Goal: Book appointment/travel/reservation

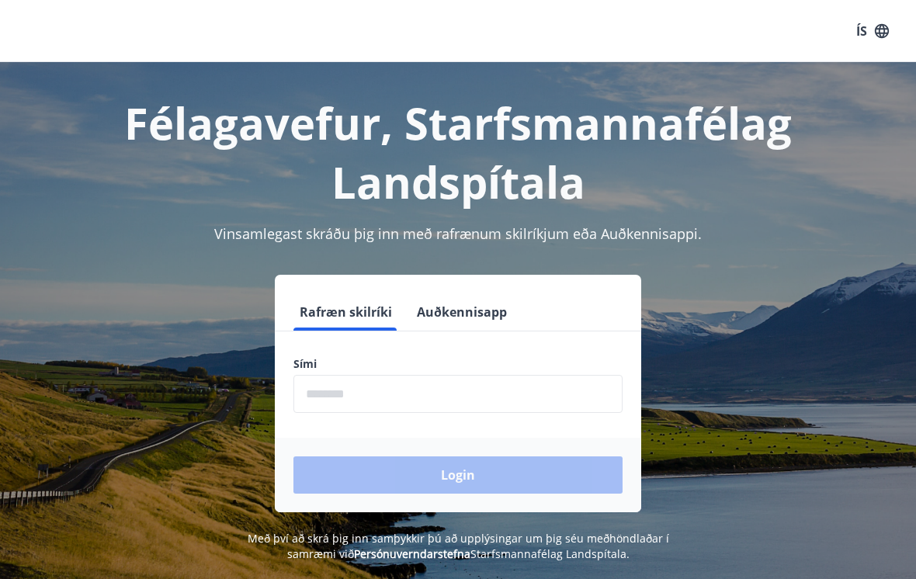
click at [550, 408] on input "phone" at bounding box center [457, 394] width 329 height 38
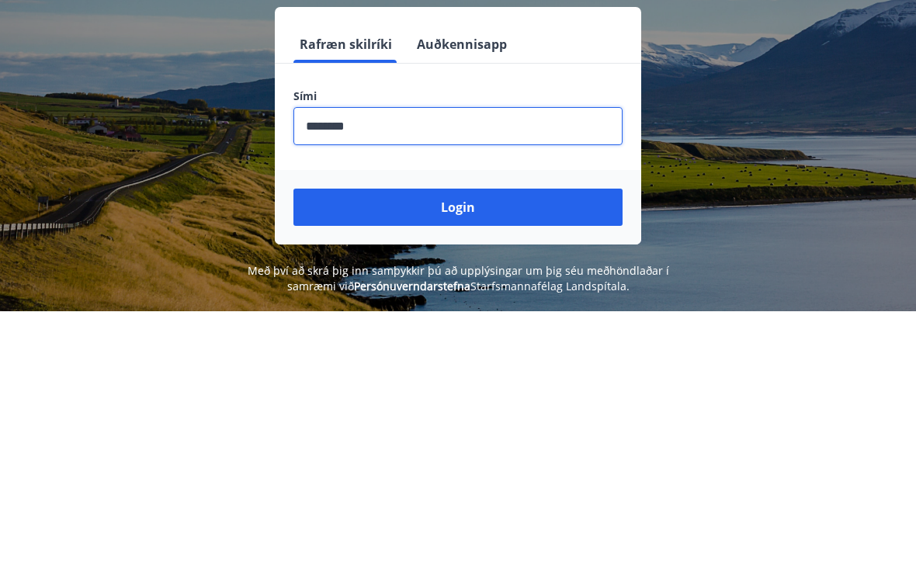
type input "********"
click at [566, 456] on button "Login" at bounding box center [457, 474] width 329 height 37
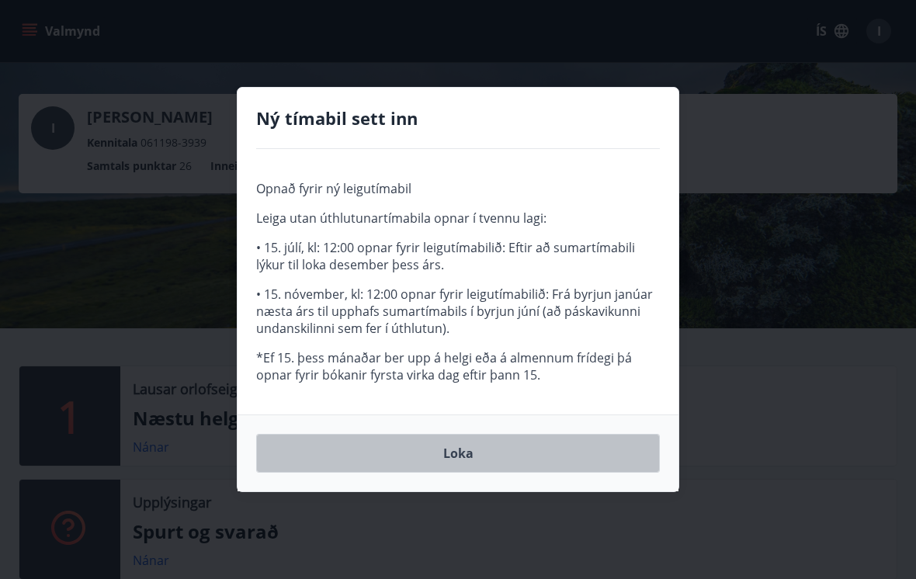
click at [520, 455] on button "Loka" at bounding box center [458, 453] width 404 height 39
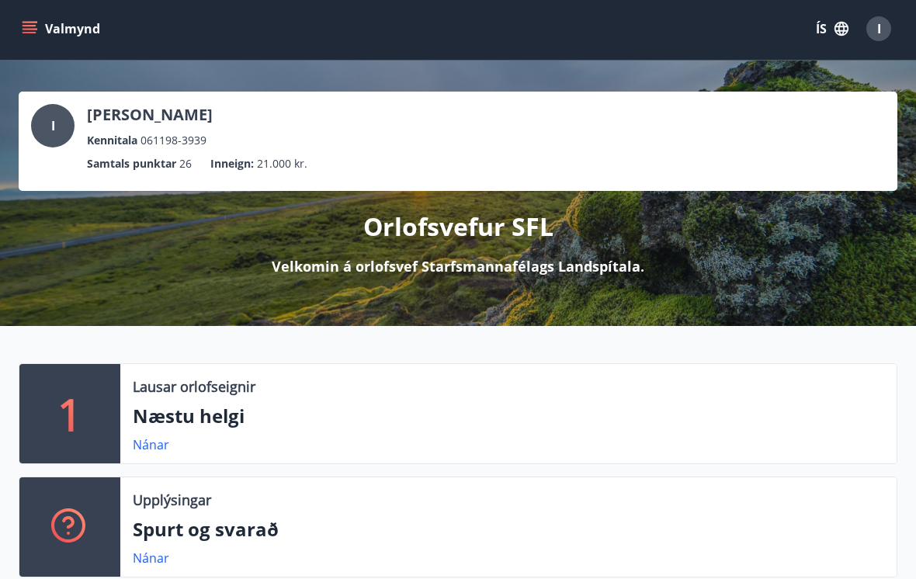
scroll to position [1, 0]
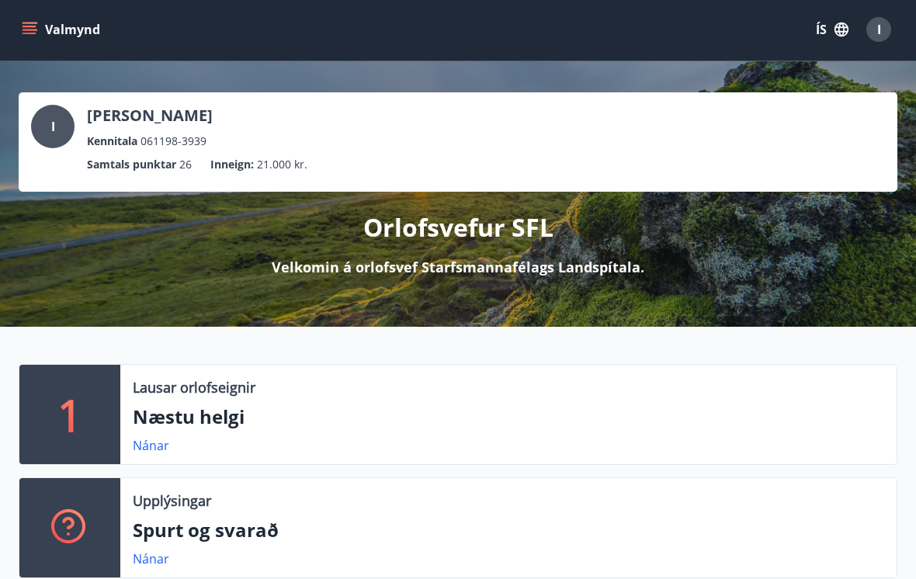
click at [28, 33] on icon "menu" at bounding box center [30, 34] width 14 height 2
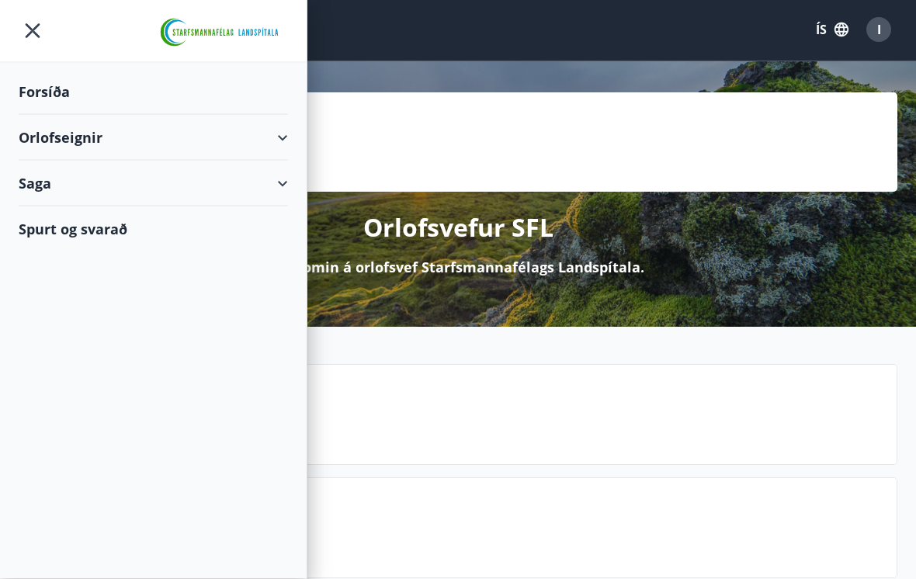
scroll to position [2, 0]
click at [289, 137] on icon at bounding box center [282, 138] width 19 height 19
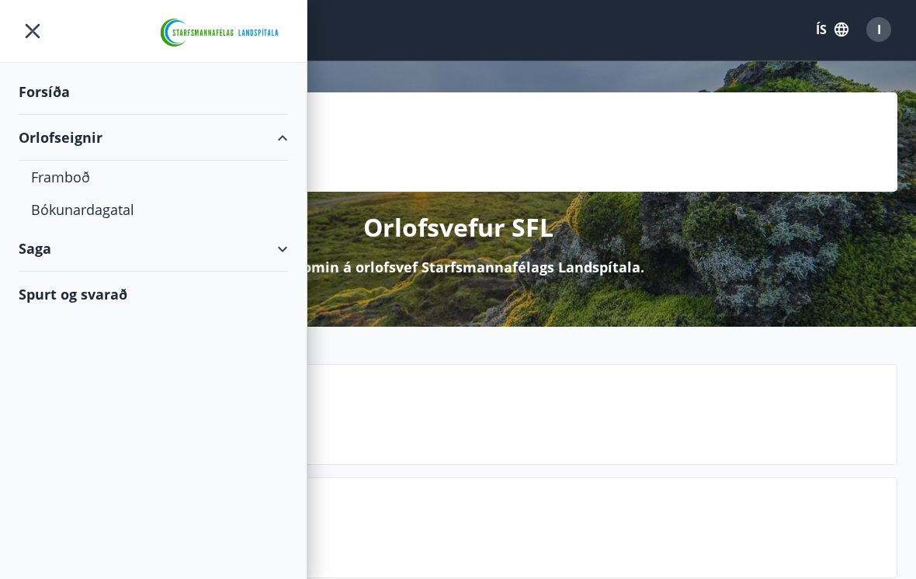
click at [108, 216] on div "Bókunardagatal" at bounding box center [153, 209] width 245 height 33
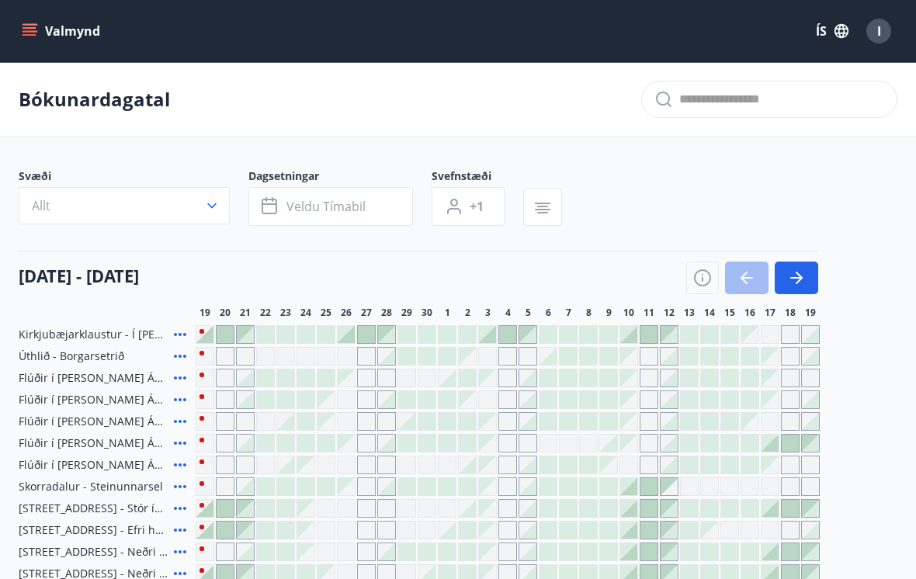
click at [199, 197] on button "Allt" at bounding box center [124, 205] width 211 height 37
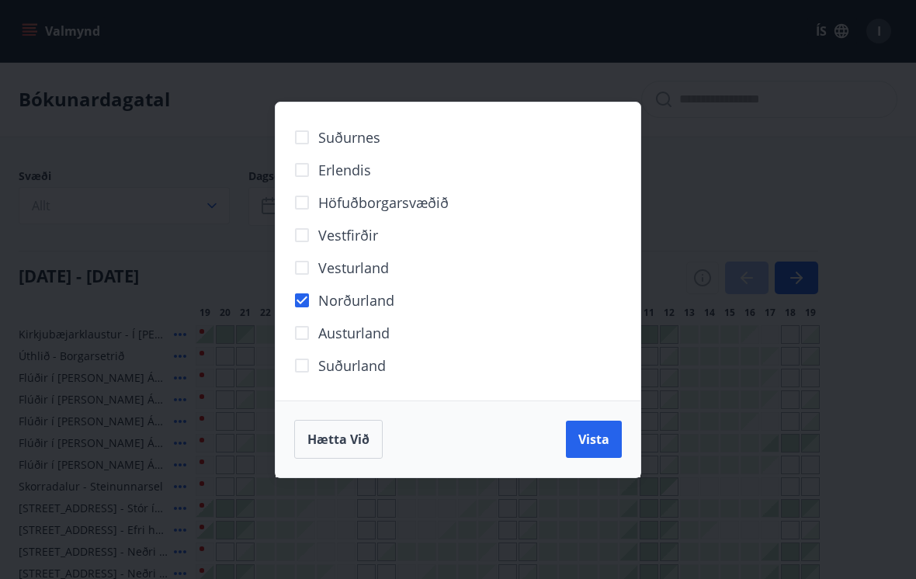
click at [230, 65] on div "Suðurnes Erlendis Höfuðborgarsvæðið [GEOGRAPHIC_DATA] [GEOGRAPHIC_DATA] [GEOGRA…" at bounding box center [458, 289] width 916 height 579
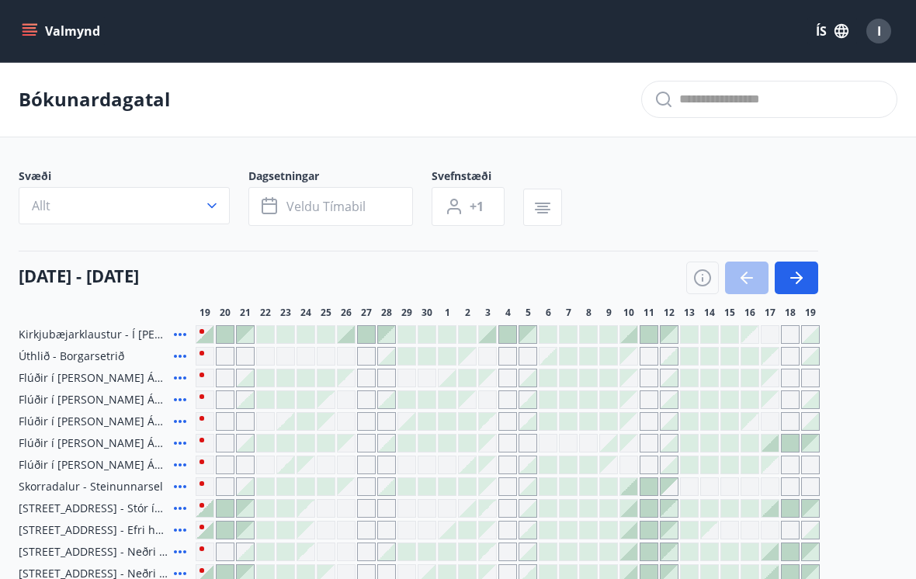
click at [36, 43] on button "Valmynd" at bounding box center [63, 31] width 88 height 28
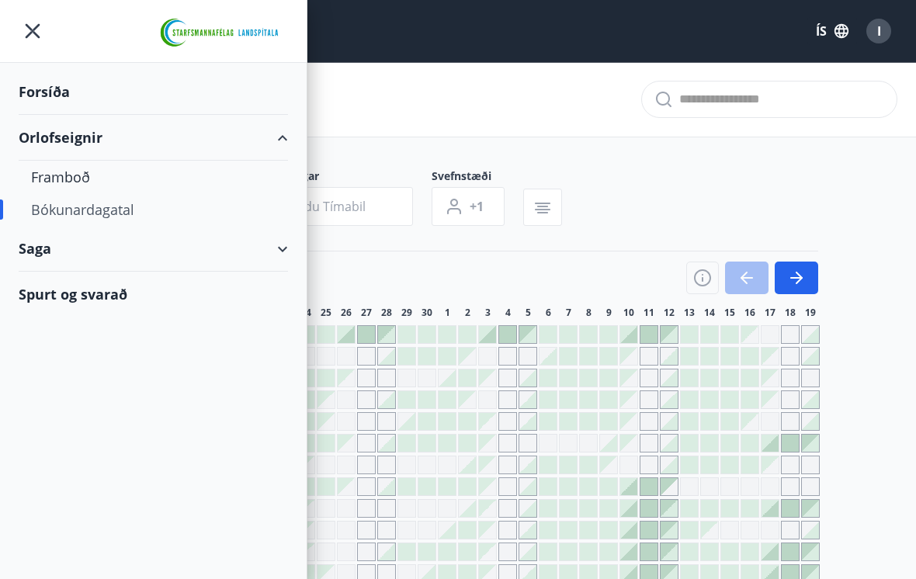
click at [67, 182] on div "Framboð" at bounding box center [153, 177] width 245 height 33
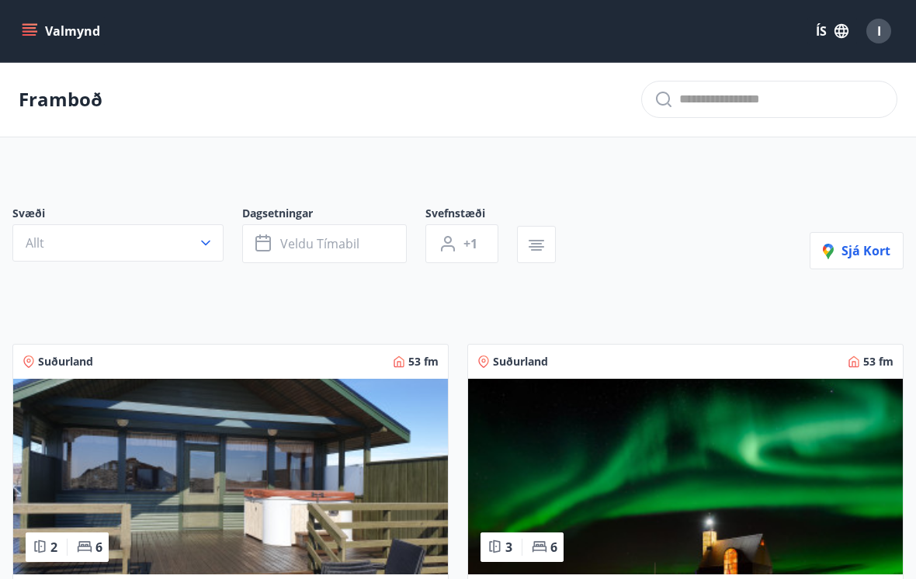
scroll to position [4, 0]
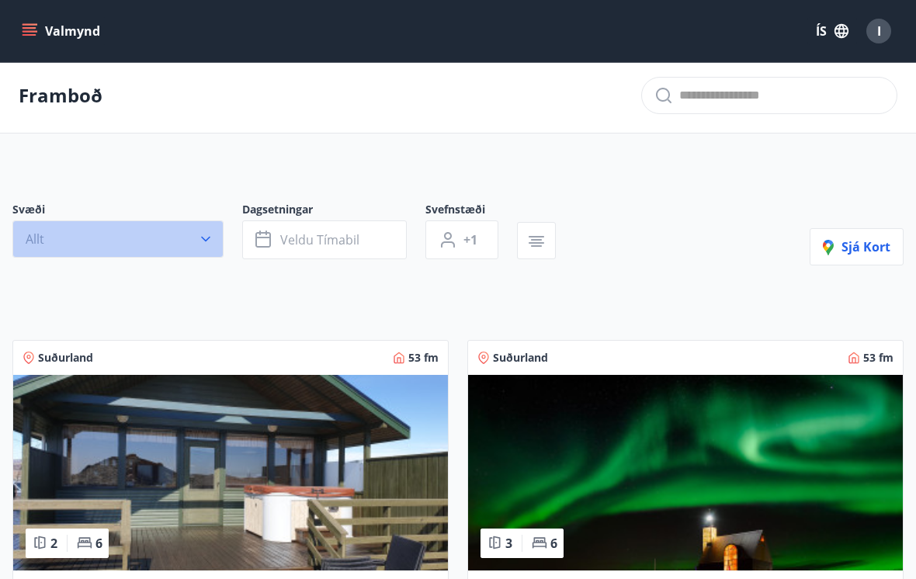
click at [197, 250] on button "Allt" at bounding box center [117, 238] width 211 height 37
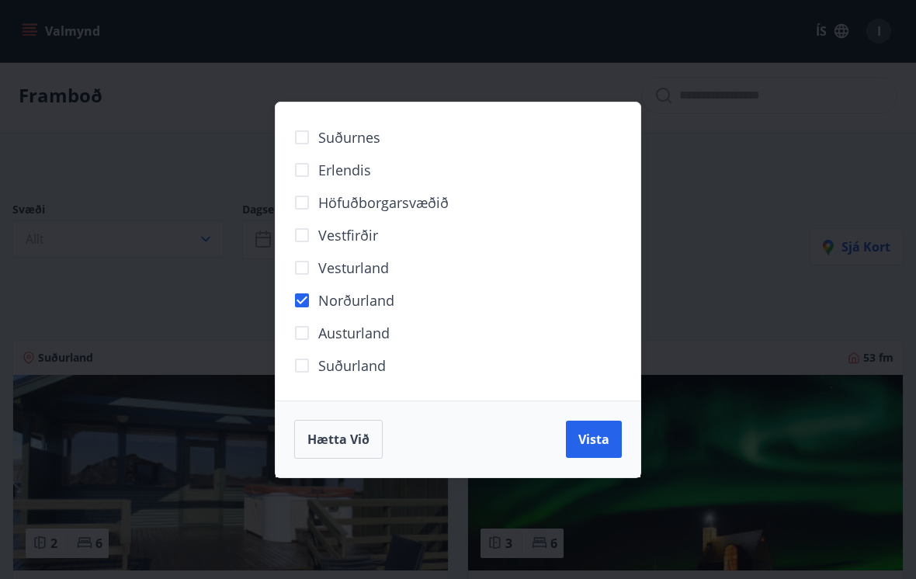
click at [597, 432] on span "Vista" at bounding box center [593, 439] width 31 height 17
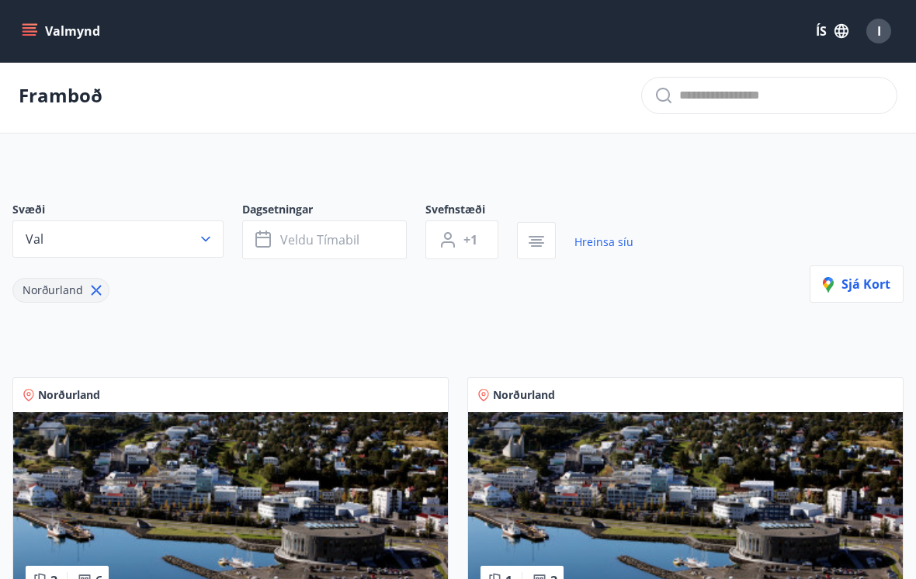
click at [364, 251] on button "Veldu tímabil" at bounding box center [324, 239] width 165 height 39
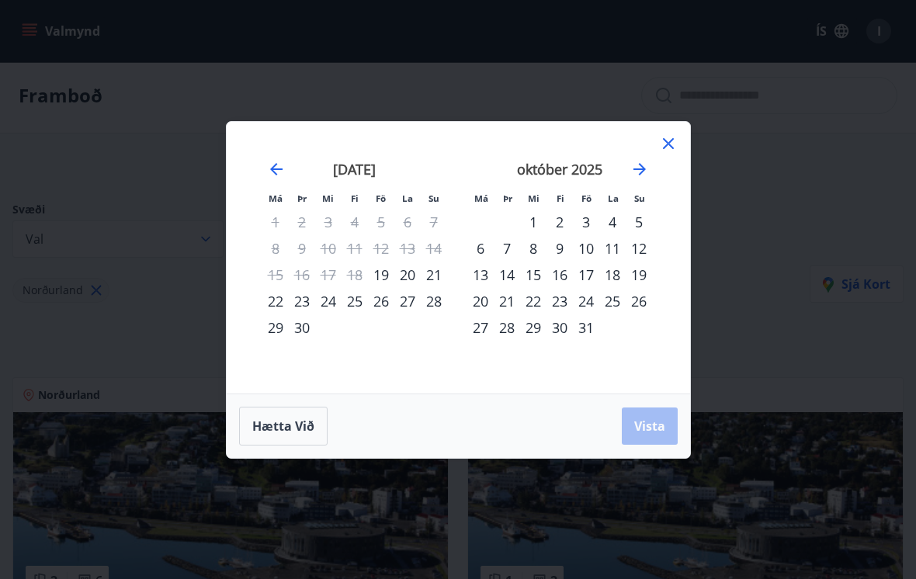
click at [432, 298] on div "28" at bounding box center [434, 301] width 26 height 26
click at [532, 221] on div "1" at bounding box center [533, 222] width 26 height 26
click at [654, 427] on span "Vista" at bounding box center [649, 426] width 31 height 17
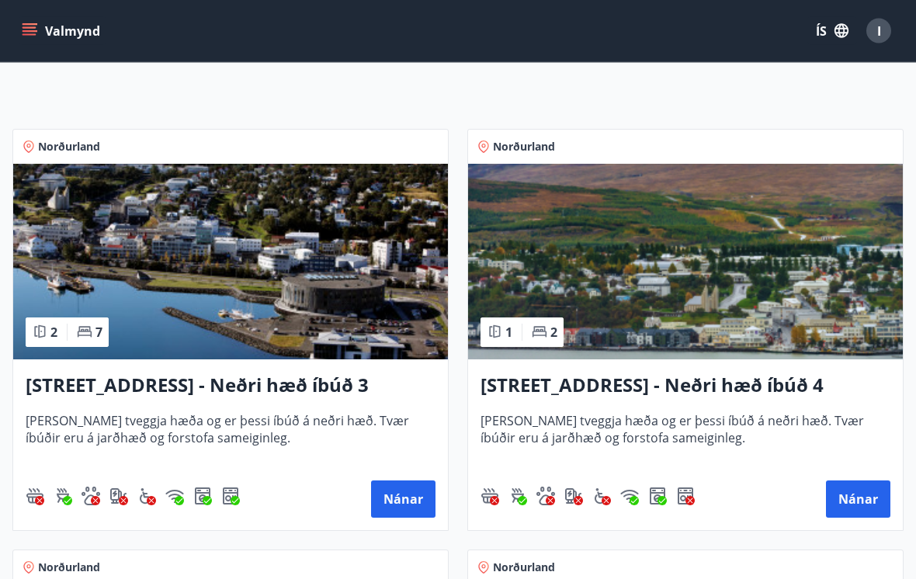
scroll to position [253, 0]
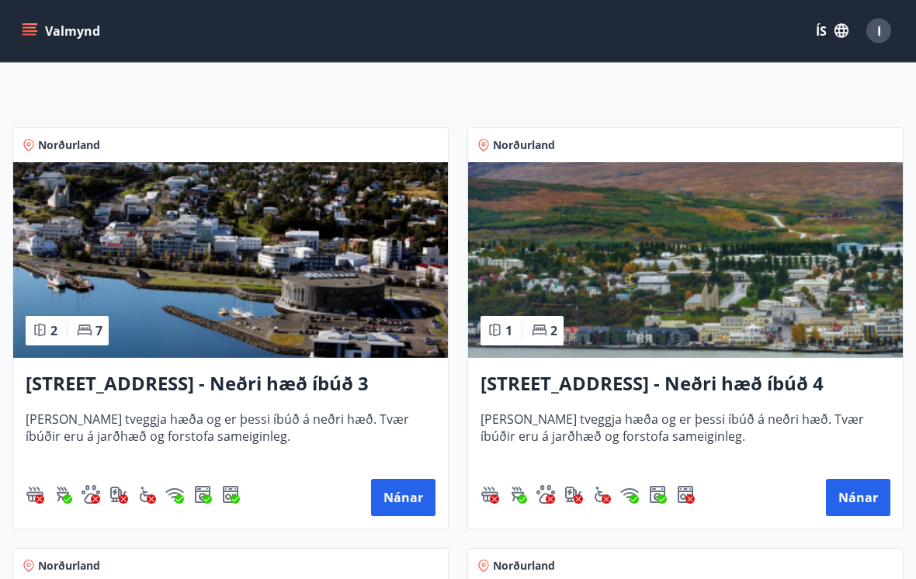
click at [864, 503] on button "Nánar" at bounding box center [858, 498] width 64 height 37
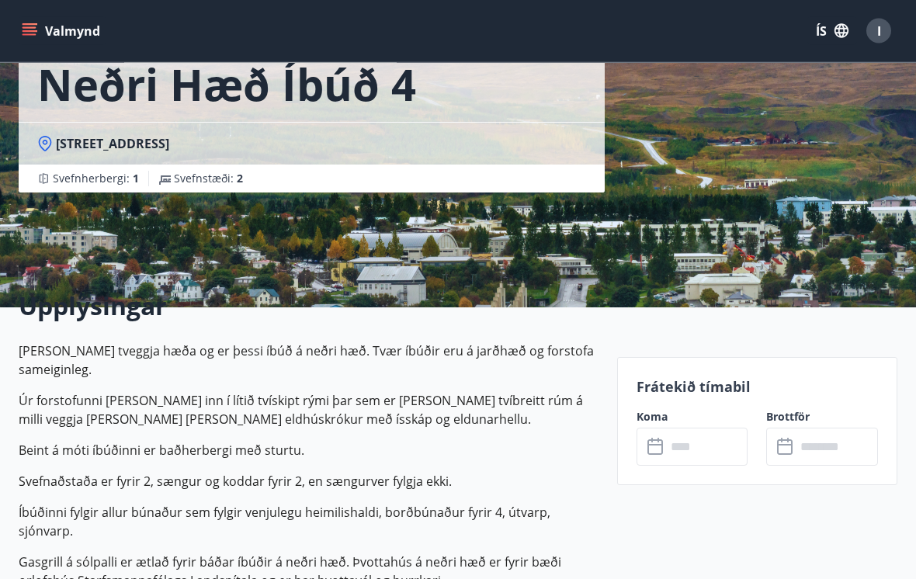
scroll to position [156, 0]
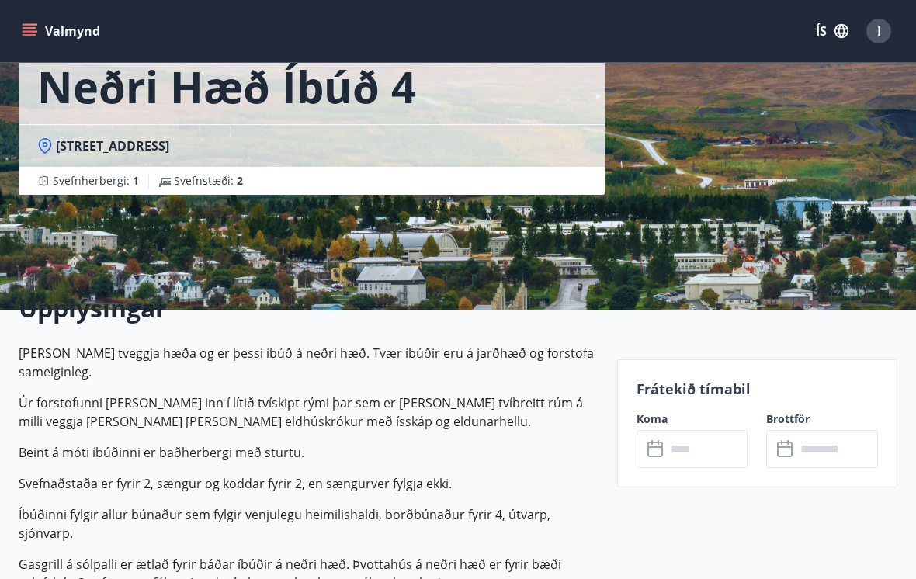
click at [704, 461] on input "text" at bounding box center [707, 449] width 82 height 38
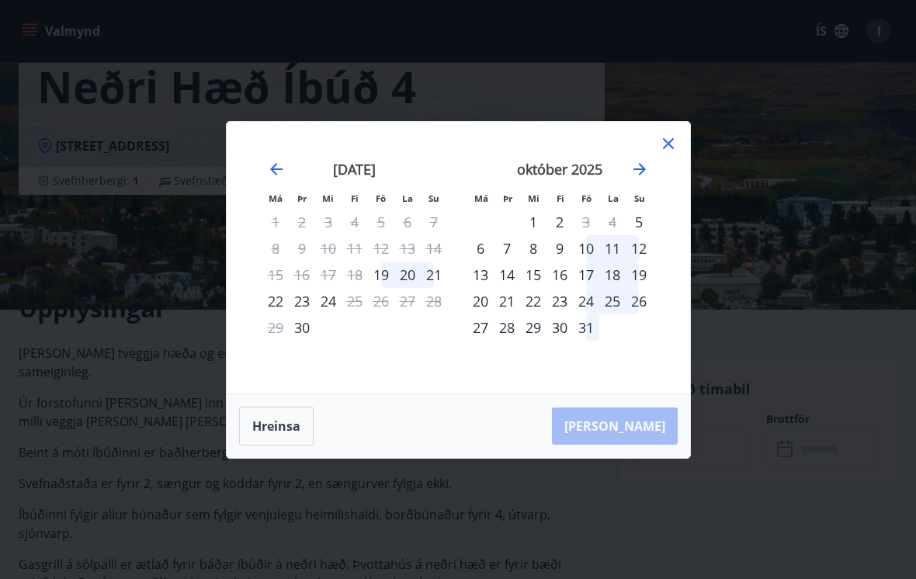
click at [796, 525] on div "Má Þr Mi Fi Fö La Su Má Þr Mi Fi Fö La Su [DATE] 1 2 3 4 5 6 7 8 9 10 11 12 13 …" at bounding box center [458, 289] width 916 height 579
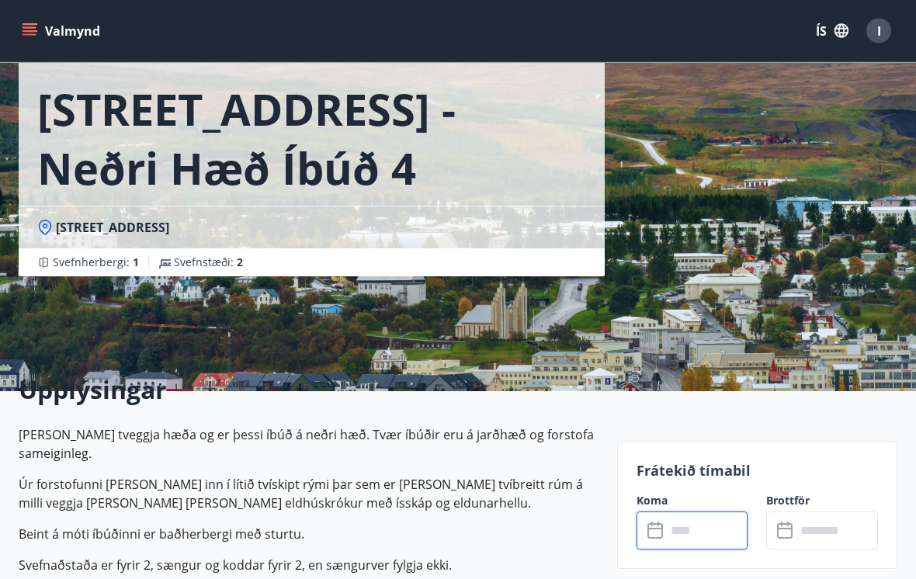
scroll to position [0, 0]
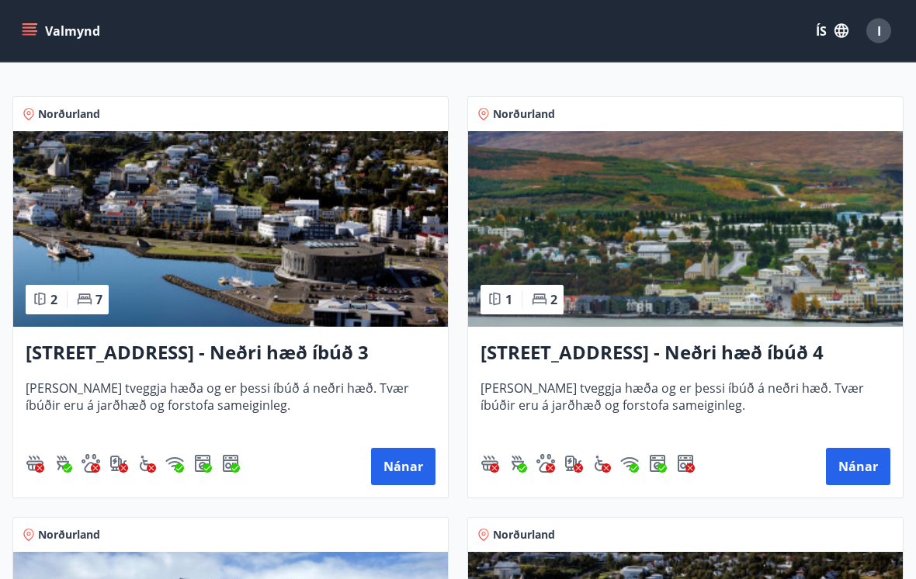
scroll to position [286, 0]
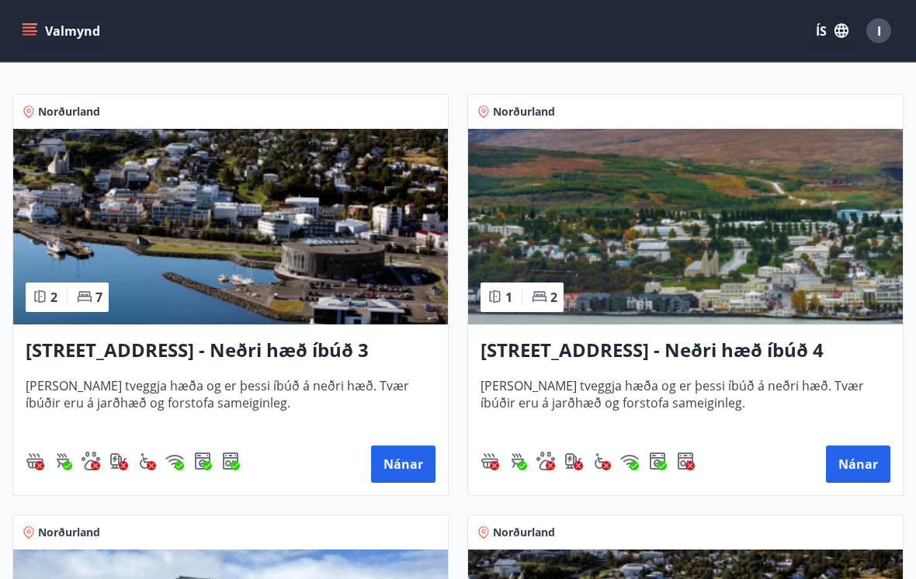
click at [418, 470] on button "Nánar" at bounding box center [403, 464] width 64 height 37
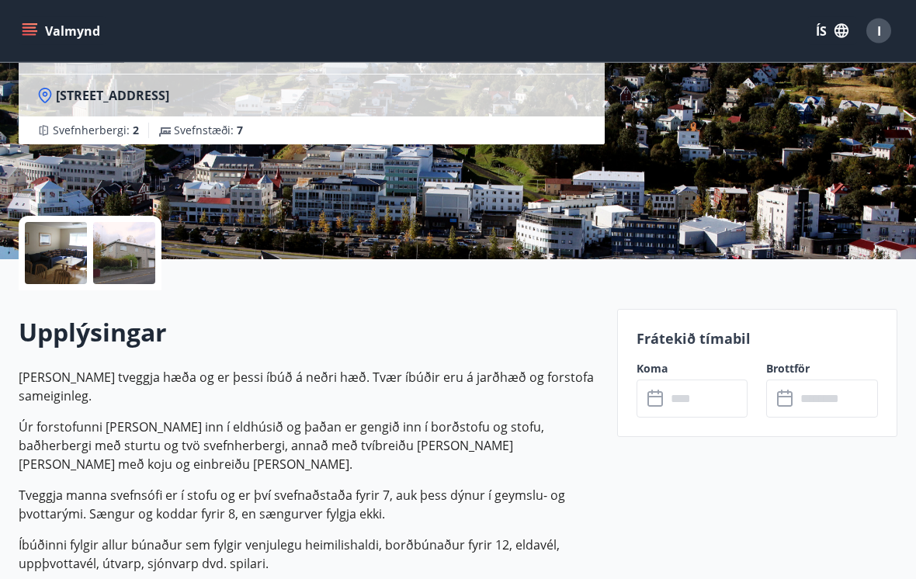
scroll to position [206, 0]
click at [712, 399] on input "text" at bounding box center [707, 399] width 82 height 38
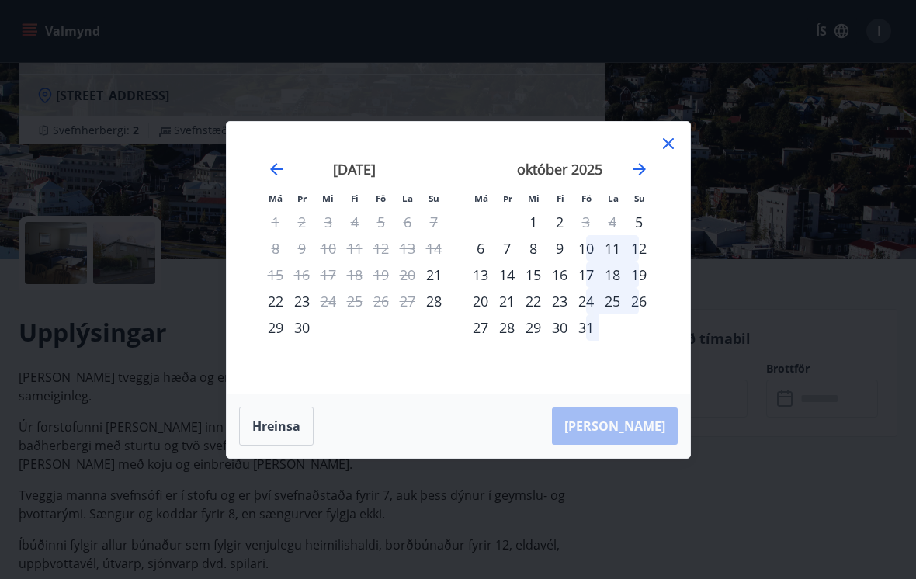
click at [436, 310] on div "28" at bounding box center [434, 301] width 26 height 26
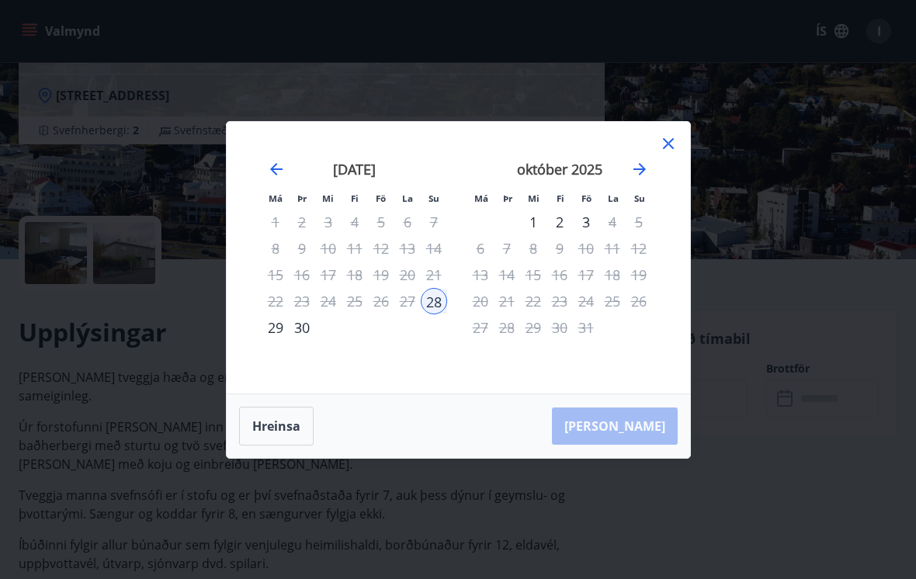
click at [536, 233] on div "1" at bounding box center [533, 222] width 26 height 26
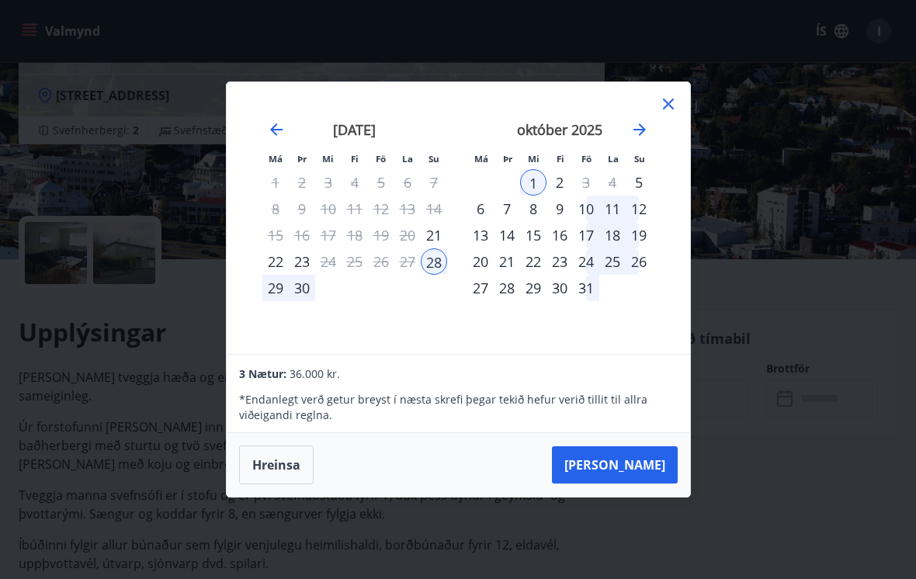
click at [672, 109] on icon at bounding box center [668, 104] width 11 height 11
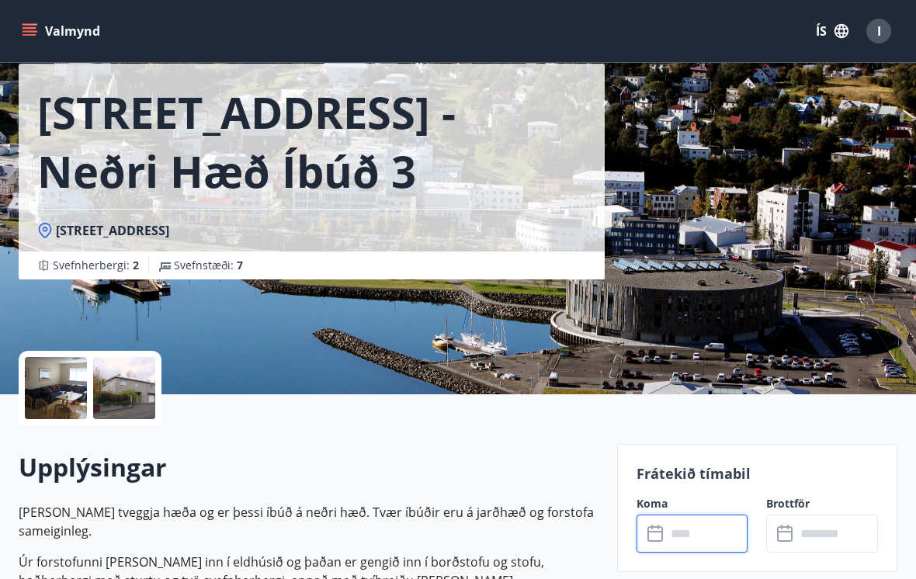
scroll to position [0, 0]
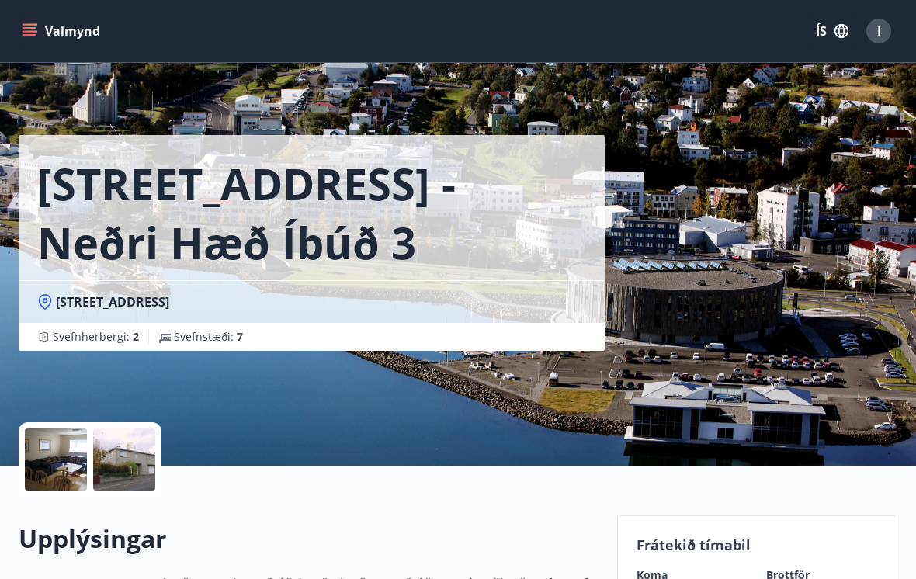
click at [29, 31] on icon "menu" at bounding box center [31, 31] width 17 height 2
click at [816, 253] on div "Hrafnagilsstræti 23 - Neðri hæð íbúð 3 [STREET_ADDRESS] Svefnherbergi : 2 Svefn…" at bounding box center [458, 233] width 879 height 466
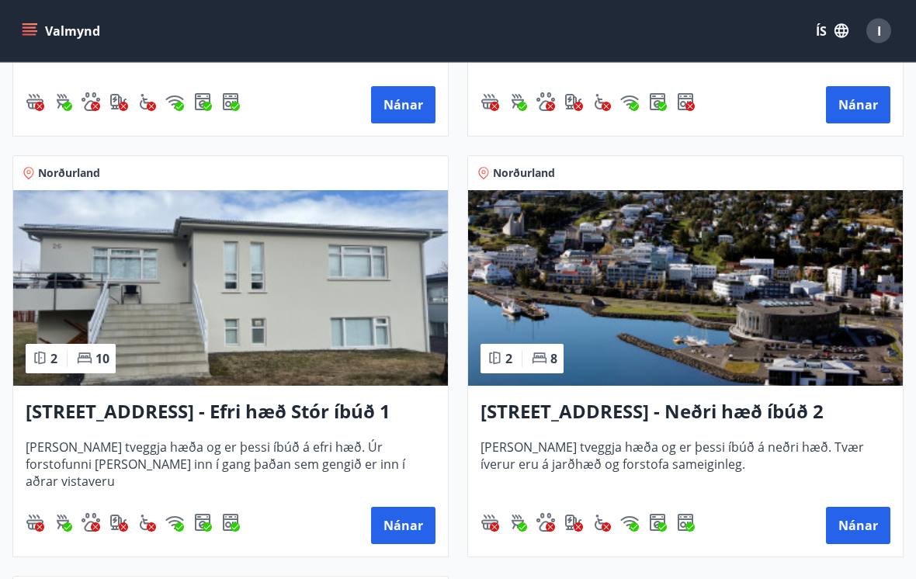
scroll to position [650, 0]
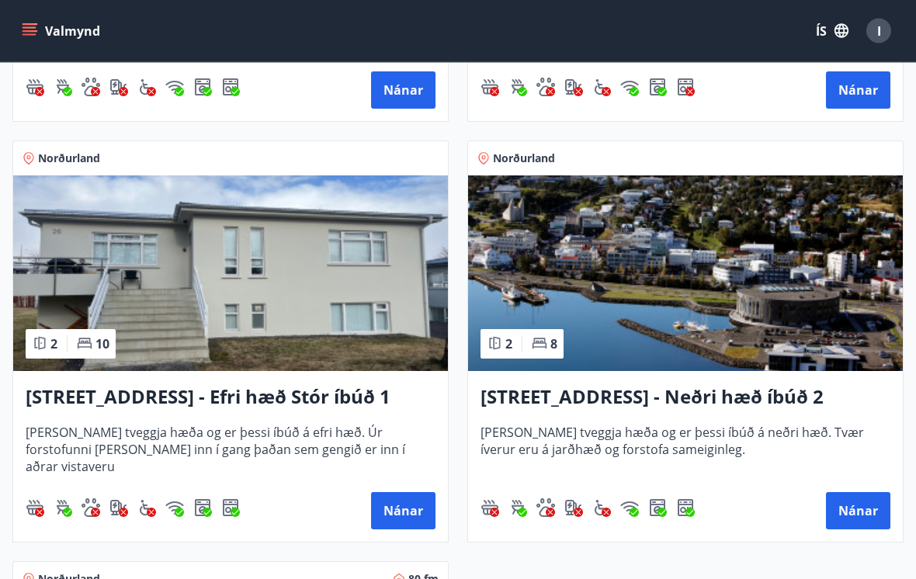
click at [865, 515] on button "Nánar" at bounding box center [858, 511] width 64 height 37
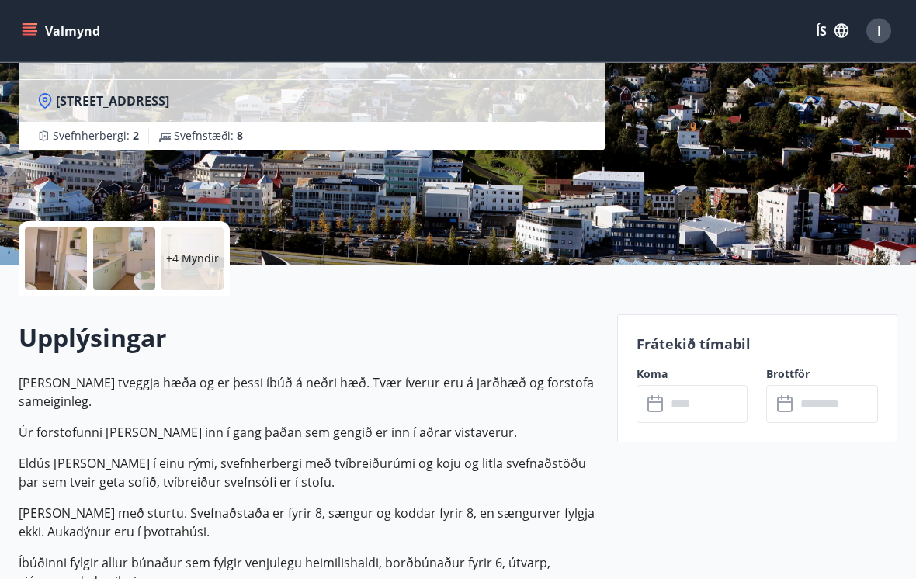
scroll to position [199, 0]
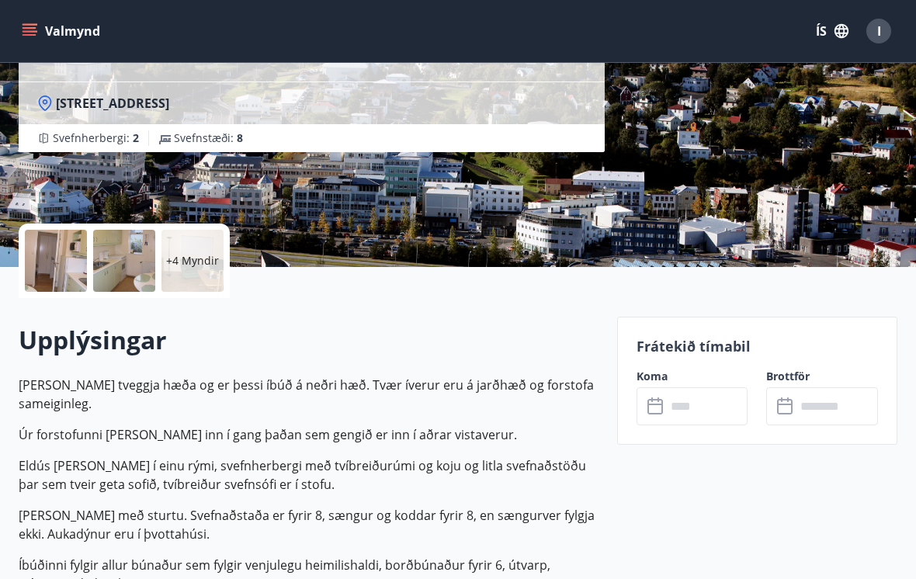
click at [683, 410] on input "text" at bounding box center [707, 406] width 82 height 38
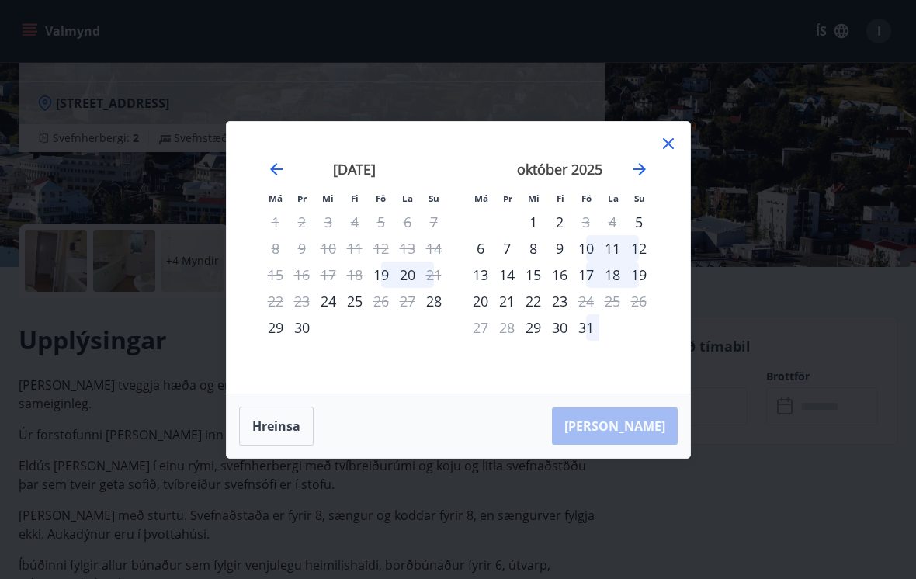
click at [432, 314] on div "28" at bounding box center [434, 301] width 26 height 26
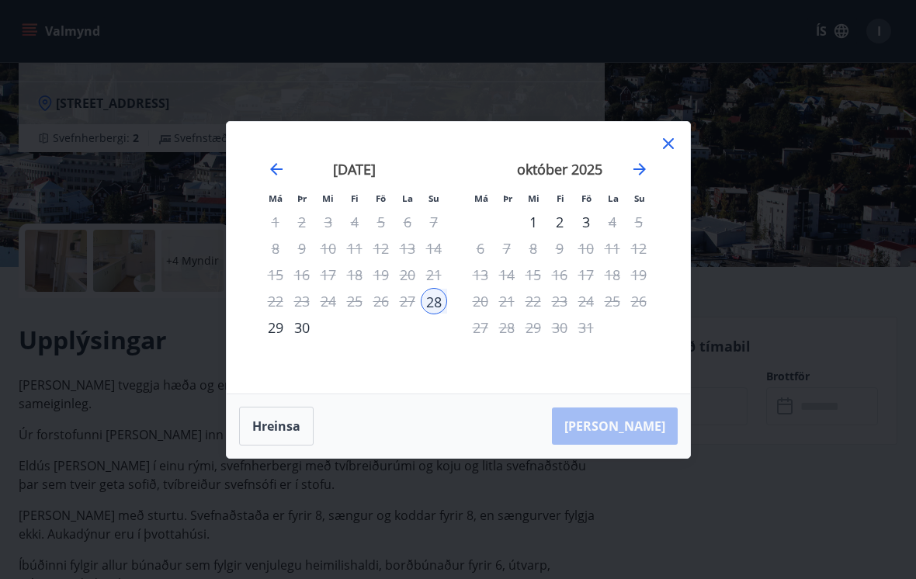
click at [533, 235] on div "1" at bounding box center [533, 222] width 26 height 26
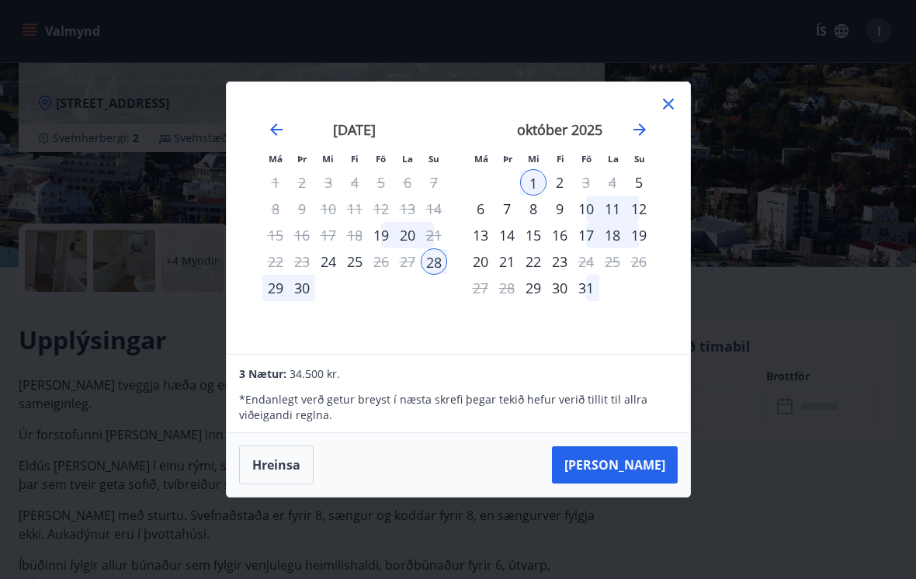
click at [633, 484] on button "[PERSON_NAME]" at bounding box center [615, 464] width 126 height 37
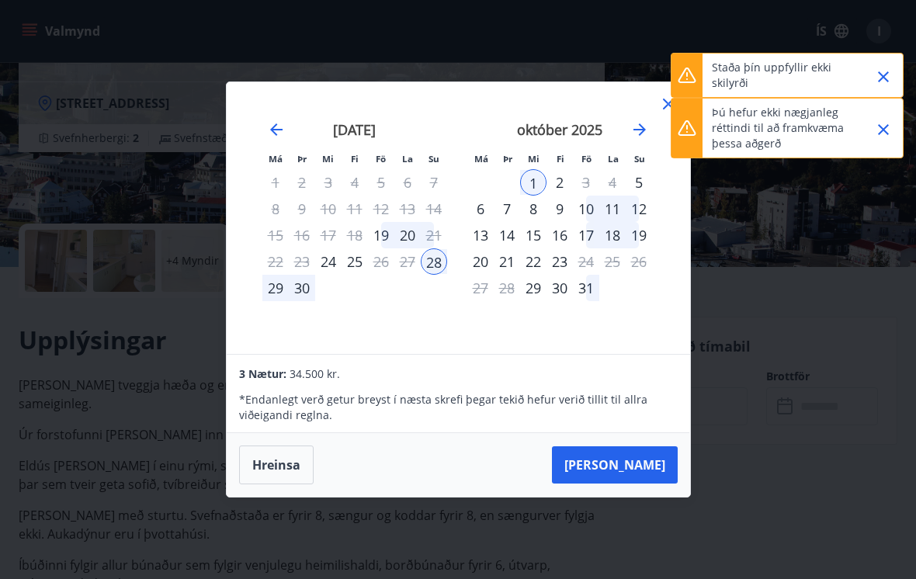
click at [877, 130] on icon "Close" at bounding box center [883, 129] width 19 height 19
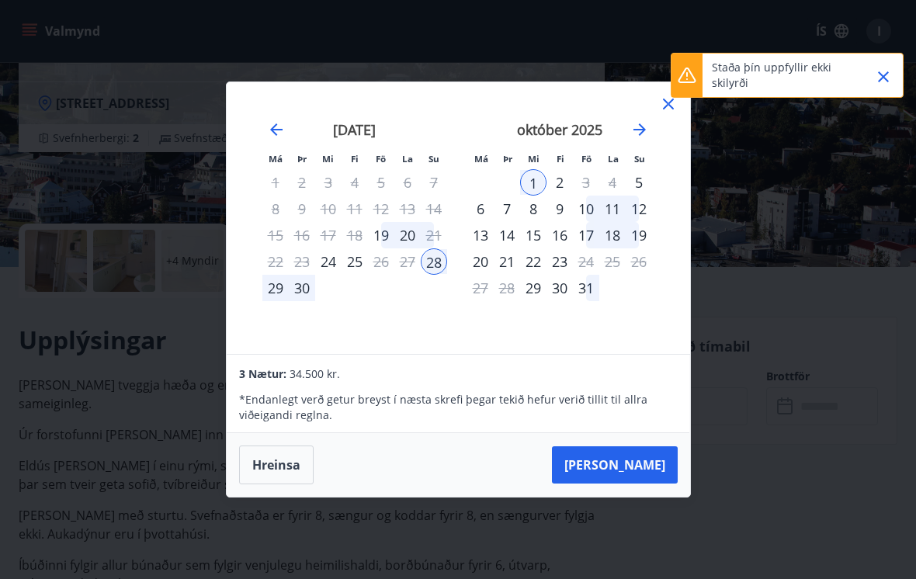
click at [886, 72] on icon "Close" at bounding box center [883, 77] width 19 height 19
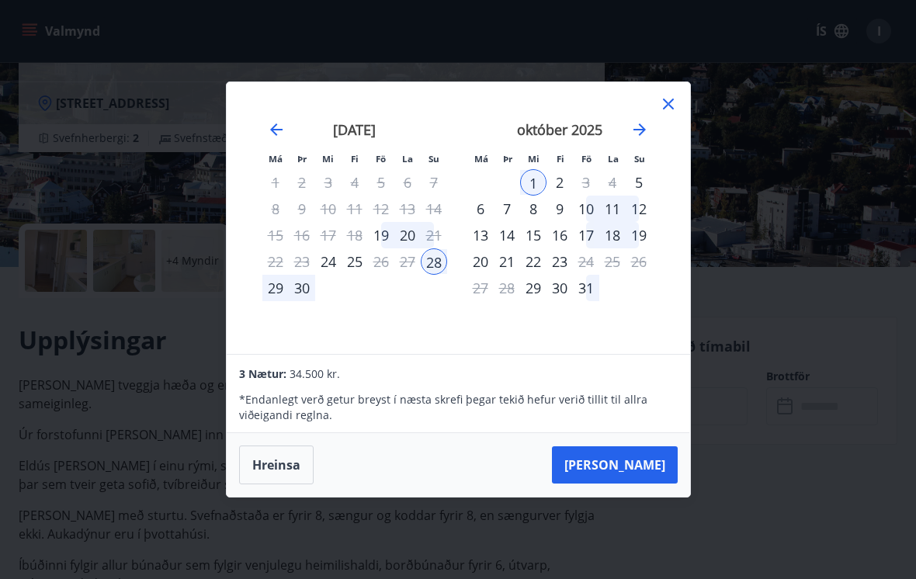
click at [672, 108] on icon at bounding box center [668, 104] width 19 height 19
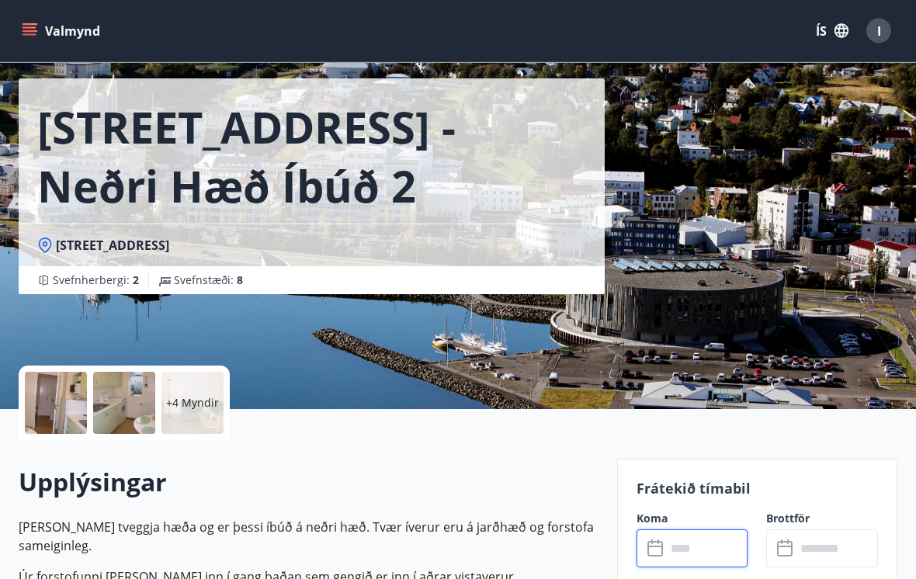
scroll to position [0, 0]
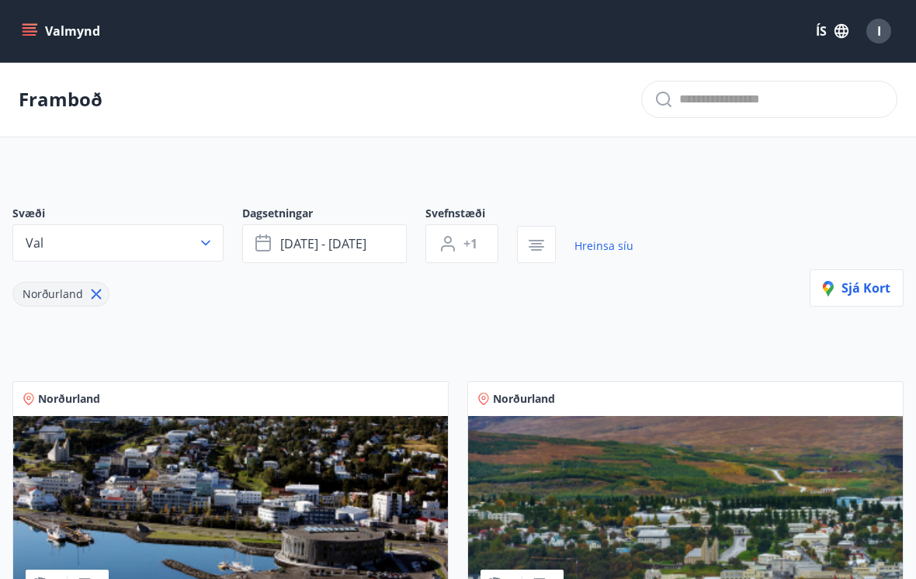
click at [874, 40] on div "I" at bounding box center [878, 31] width 25 height 25
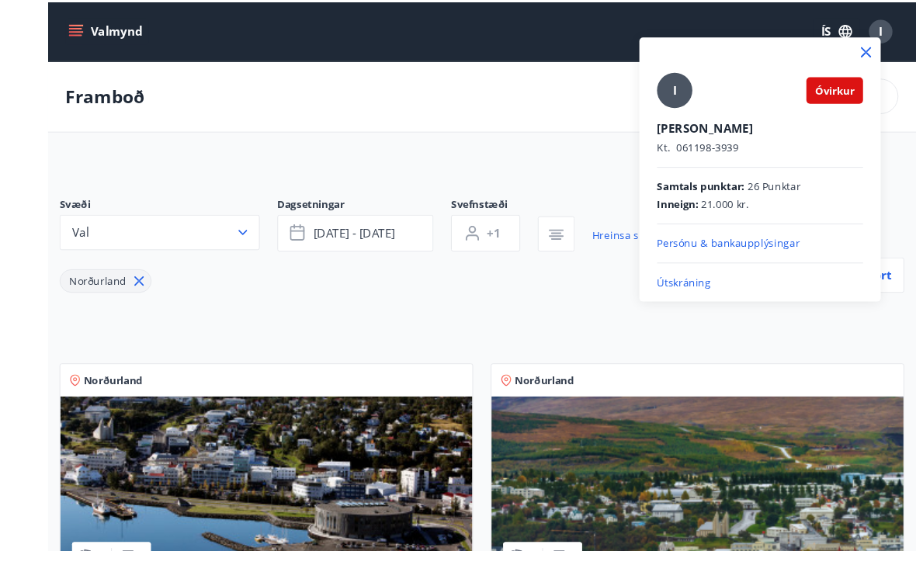
scroll to position [33, 0]
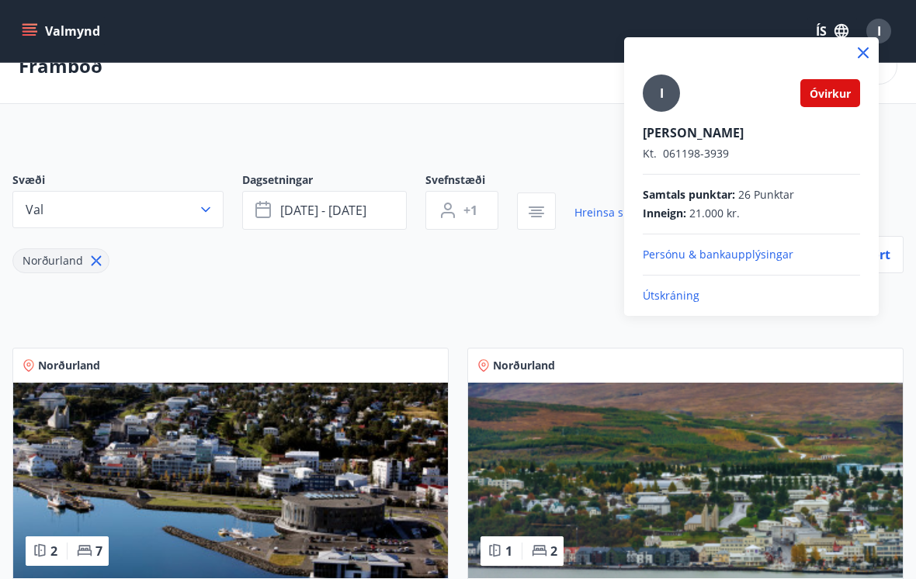
click at [235, 251] on div at bounding box center [458, 289] width 916 height 579
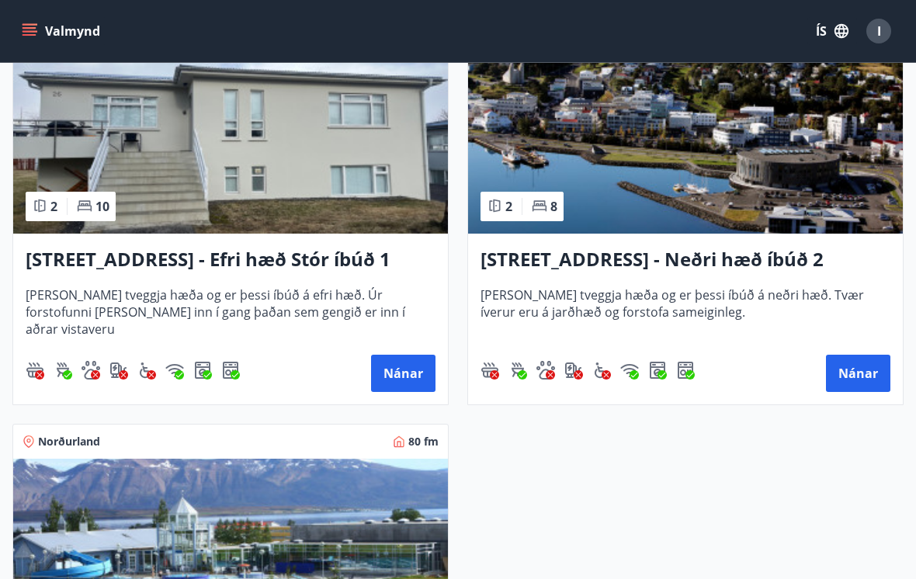
scroll to position [751, 0]
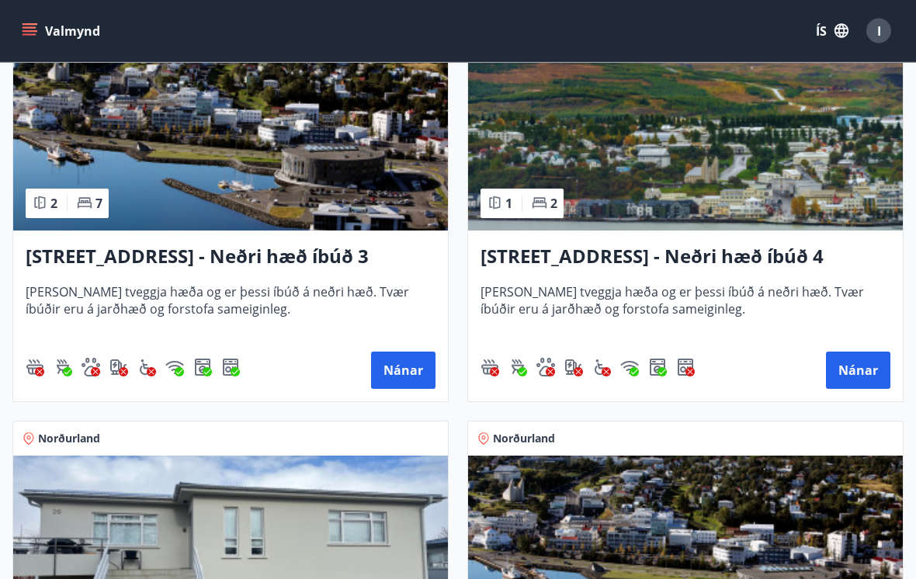
click at [401, 384] on button "Nánar" at bounding box center [403, 370] width 64 height 37
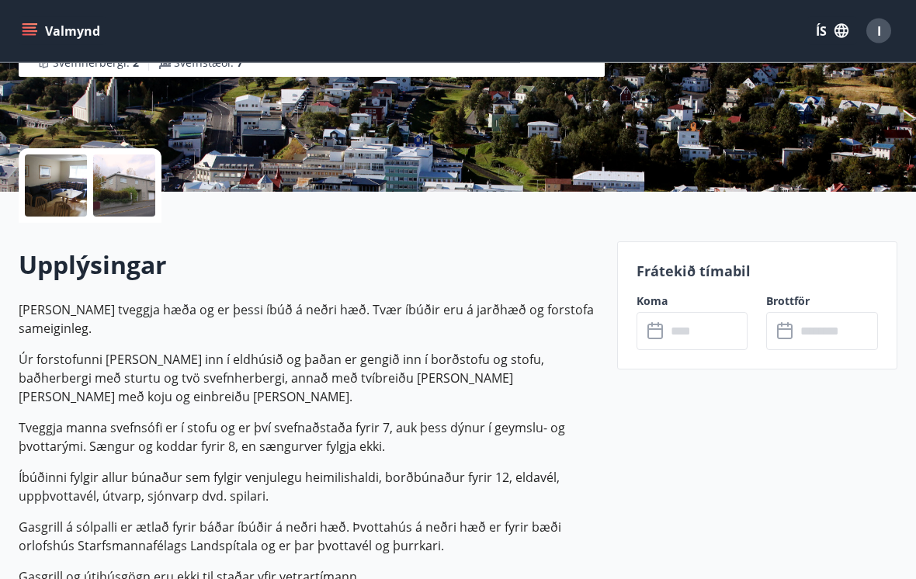
scroll to position [272, 0]
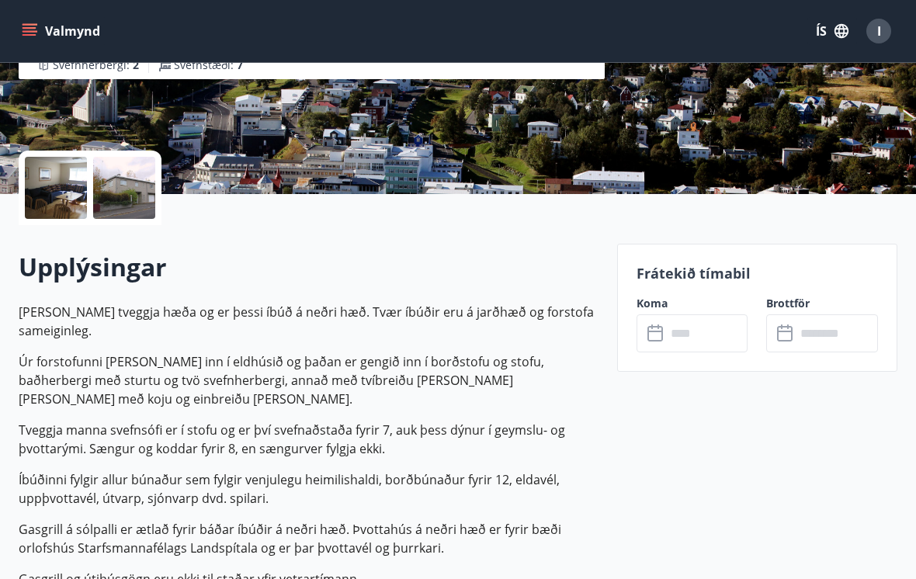
click at [713, 349] on input "text" at bounding box center [707, 333] width 82 height 38
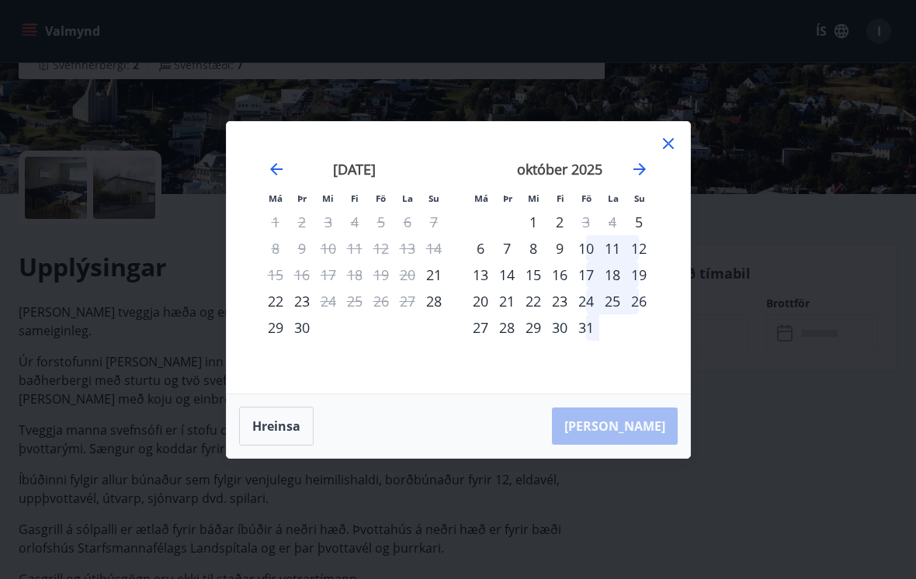
click at [429, 314] on div "28" at bounding box center [434, 301] width 26 height 26
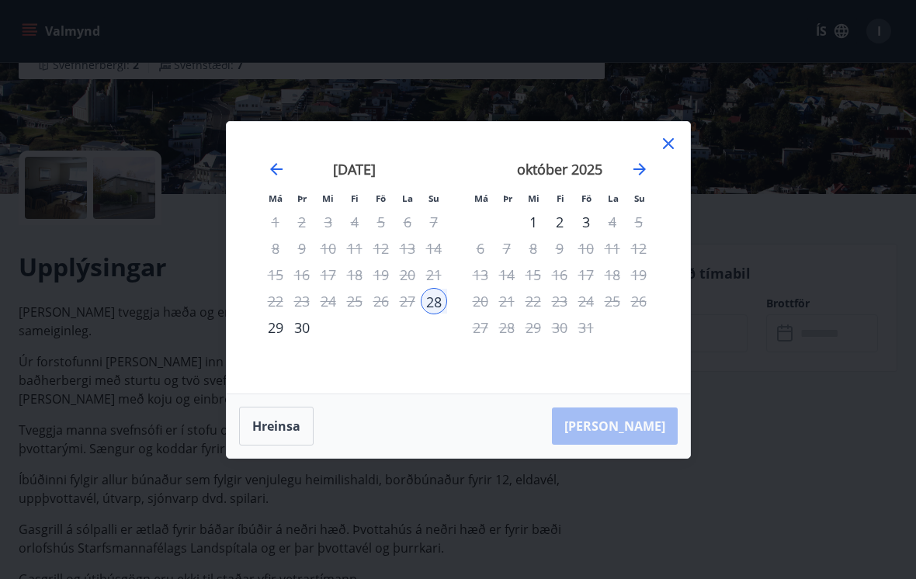
click at [523, 235] on div "1" at bounding box center [533, 222] width 26 height 26
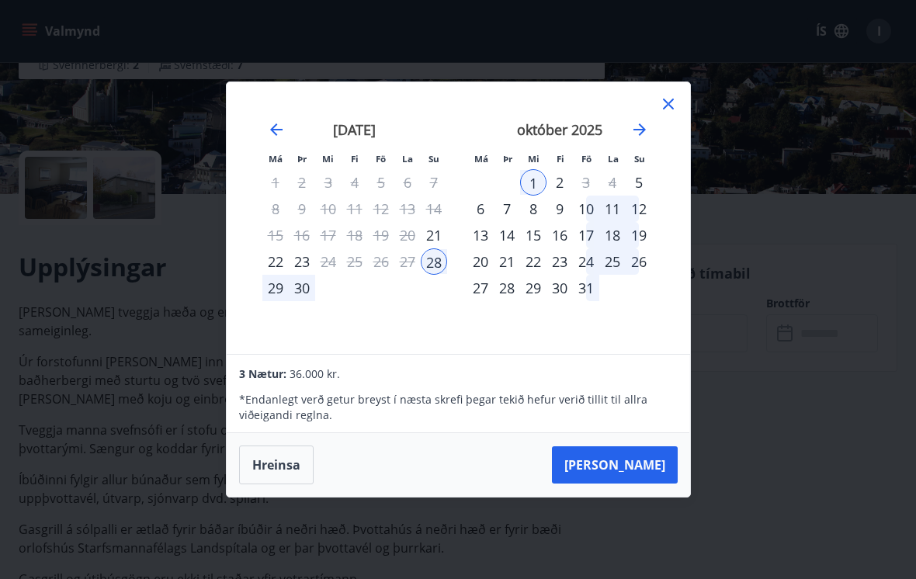
click at [638, 481] on button "[PERSON_NAME]" at bounding box center [615, 464] width 126 height 37
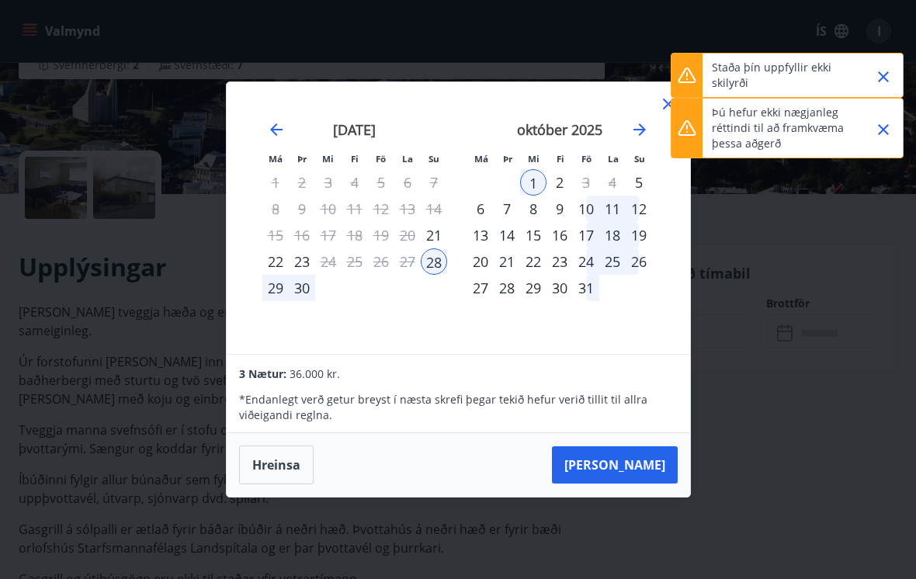
click at [752, 114] on p "Þú hefur ekki nægjanleg réttindi til að framkvæma þessa aðgerð" at bounding box center [780, 128] width 137 height 47
click at [685, 138] on div at bounding box center [686, 128] width 31 height 59
click at [740, 104] on div "Þú hefur ekki nægjanleg réttindi til að framkvæma þessa aðgerð" at bounding box center [780, 128] width 137 height 59
click at [721, 119] on p "Þú hefur ekki nægjanleg réttindi til að framkvæma þessa aðgerð" at bounding box center [780, 128] width 137 height 47
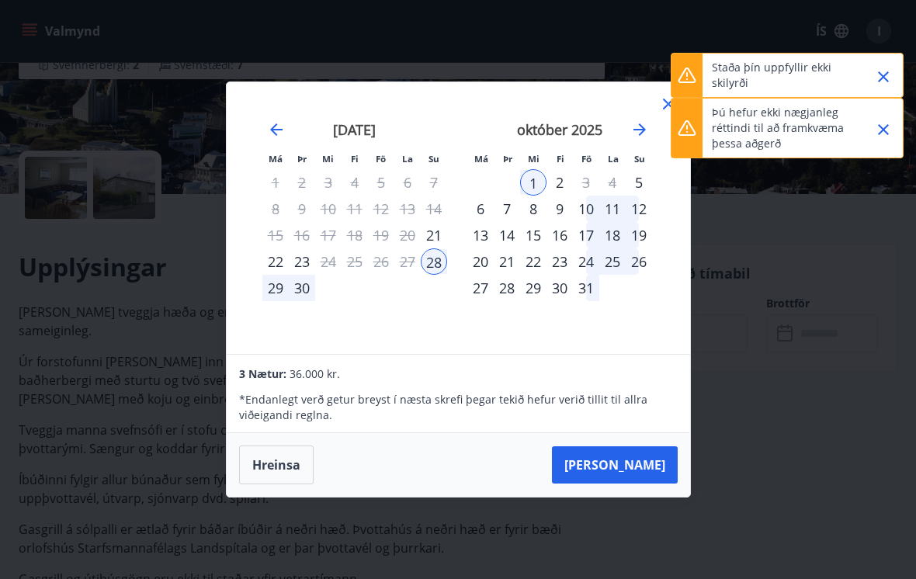
click at [696, 110] on div at bounding box center [686, 128] width 31 height 59
click at [692, 104] on div at bounding box center [686, 128] width 31 height 59
click at [736, 64] on p "Staða þín uppfyllir ekki skilyrði" at bounding box center [780, 75] width 137 height 31
click at [879, 119] on button "Close" at bounding box center [883, 129] width 26 height 26
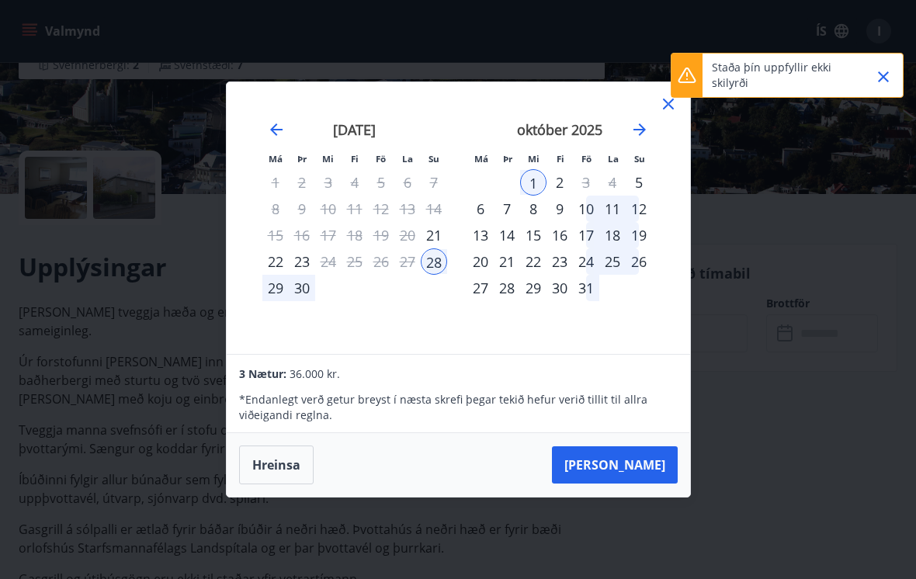
click at [879, 65] on button "Close" at bounding box center [883, 77] width 26 height 26
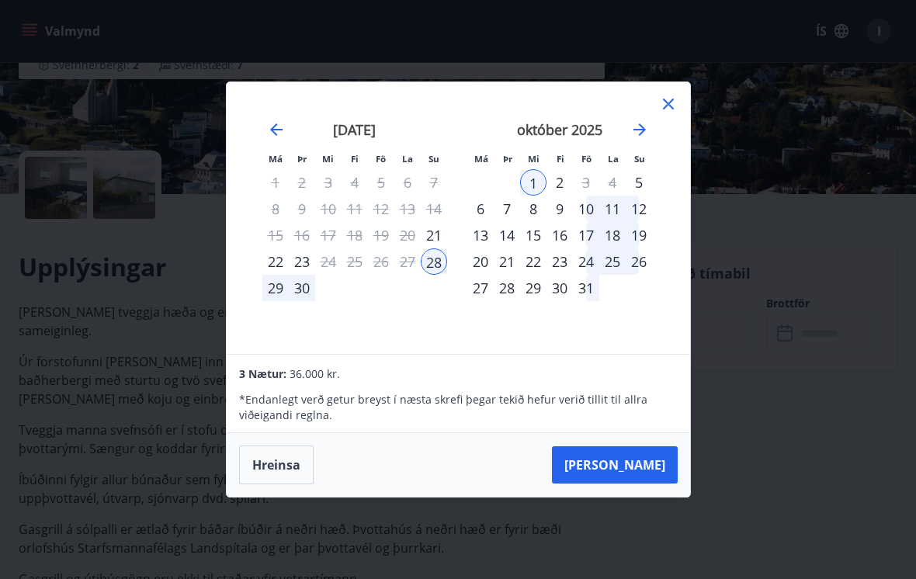
click at [817, 145] on div "Má Þr Mi Fi Fö La Su Má Þr Mi Fi Fö La Su [DATE] 1 2 3 4 5 6 7 8 9 10 11 12 13 …" at bounding box center [458, 289] width 916 height 579
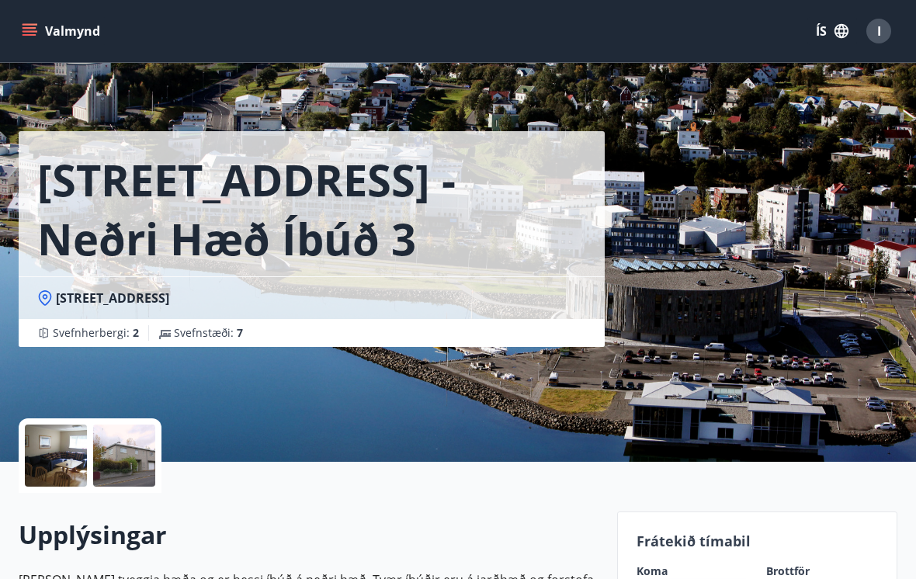
scroll to position [0, 0]
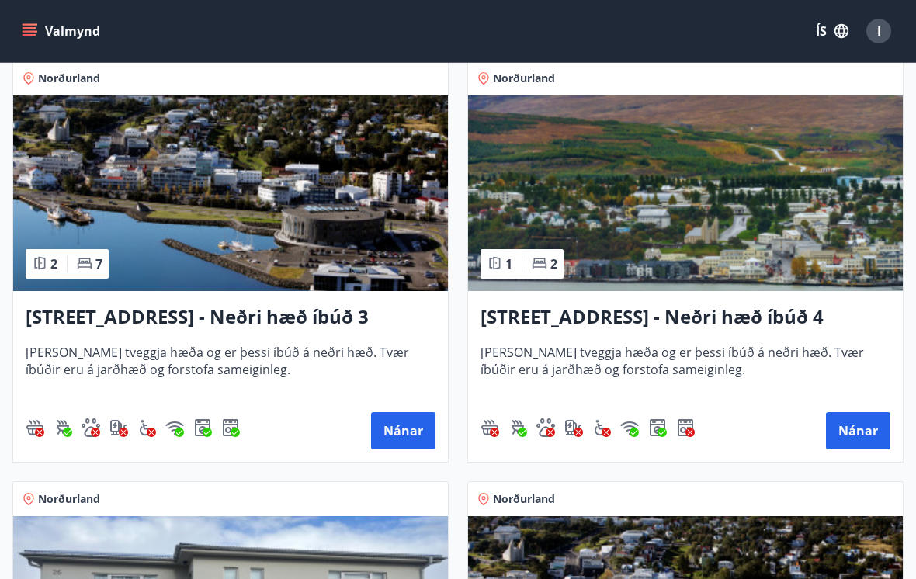
scroll to position [349, 0]
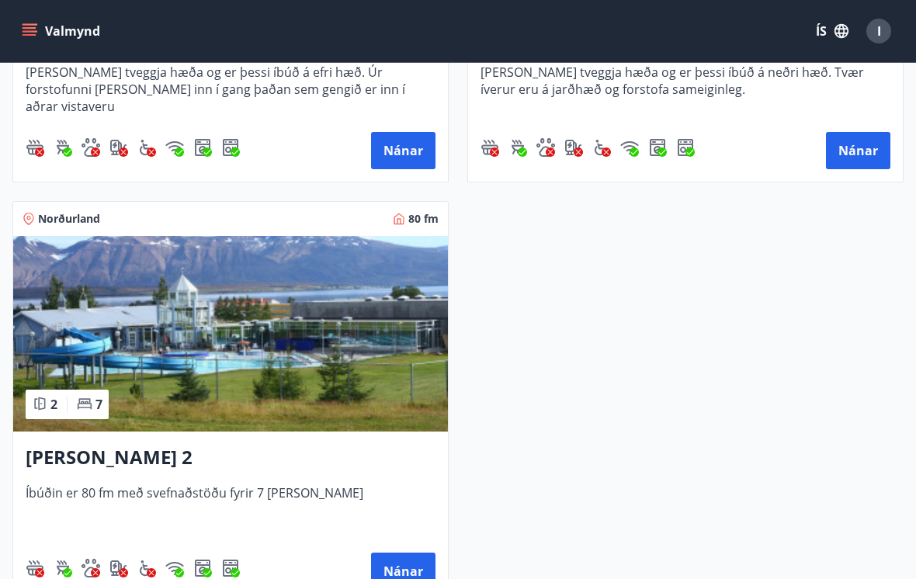
click at [272, 253] on img at bounding box center [230, 334] width 435 height 196
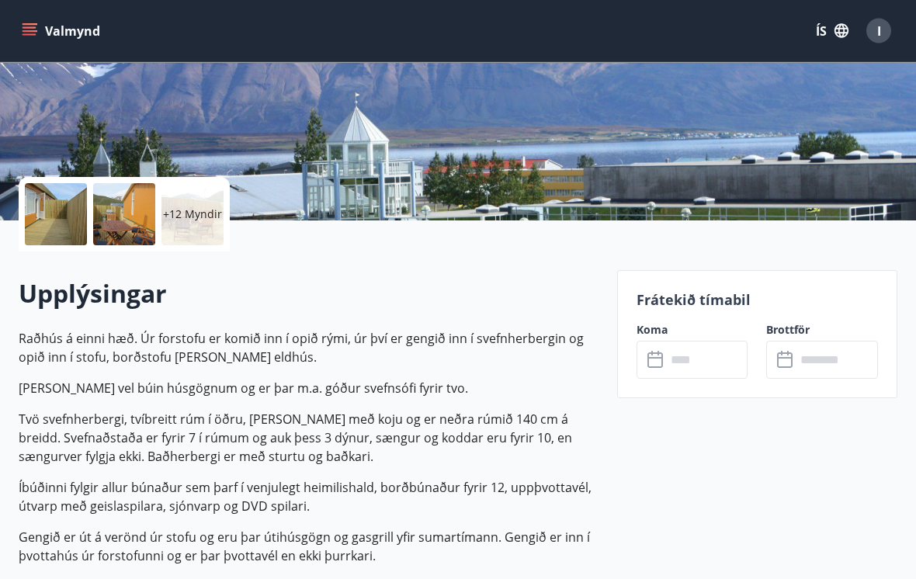
click at [704, 356] on input "text" at bounding box center [707, 361] width 82 height 38
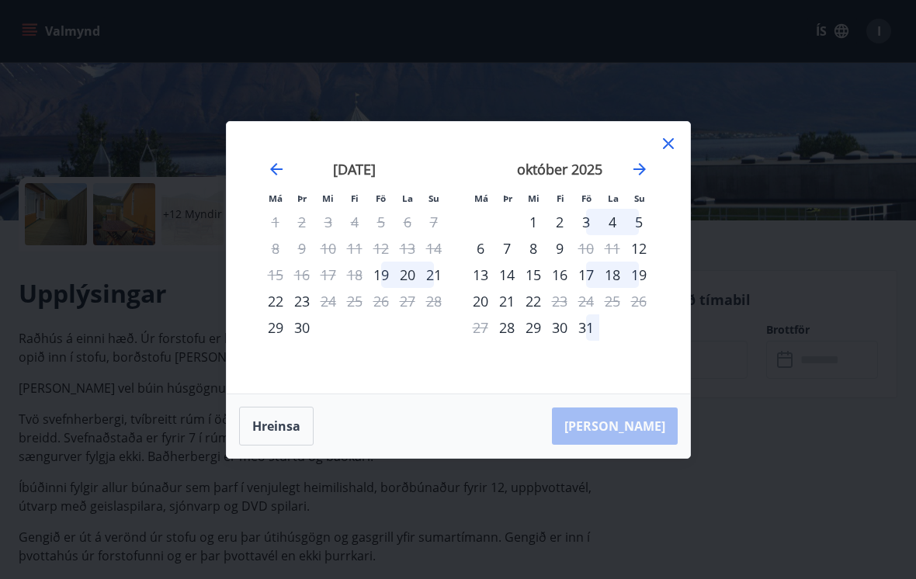
click at [276, 341] on div "29" at bounding box center [275, 327] width 26 height 26
click at [529, 227] on div "1" at bounding box center [533, 222] width 26 height 26
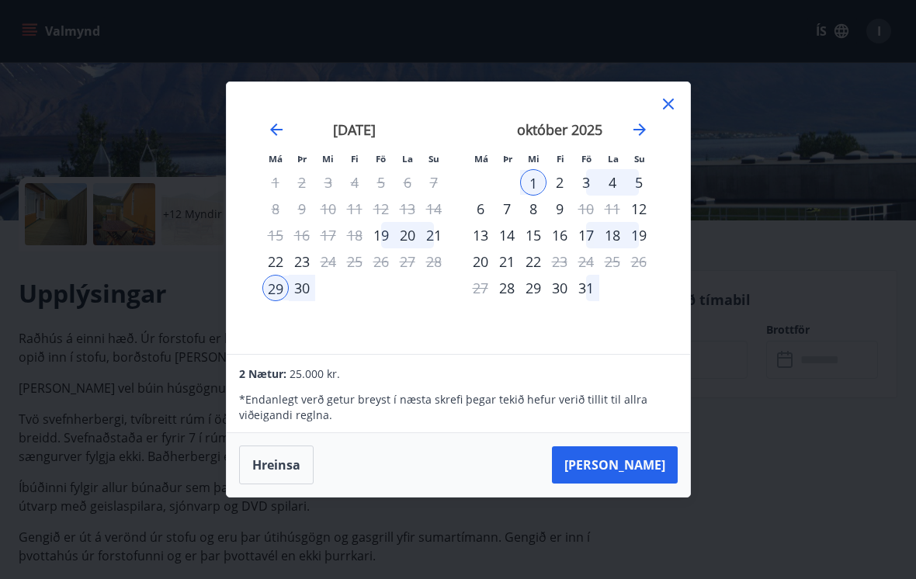
click at [642, 484] on button "[PERSON_NAME]" at bounding box center [615, 464] width 126 height 37
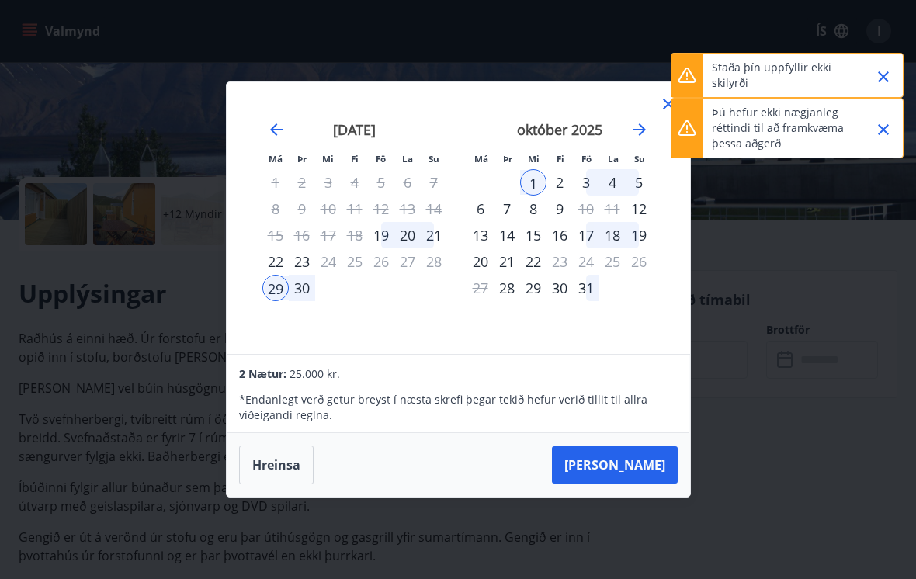
click at [656, 95] on div "Má Þr Mi Fi Fö La Su Má Þr Mi Fi Fö La Su [DATE] 1 2 3 4 5 6 7 8 9 10 11 12 13 …" at bounding box center [458, 218] width 463 height 272
click at [876, 85] on icon "Close" at bounding box center [883, 77] width 19 height 19
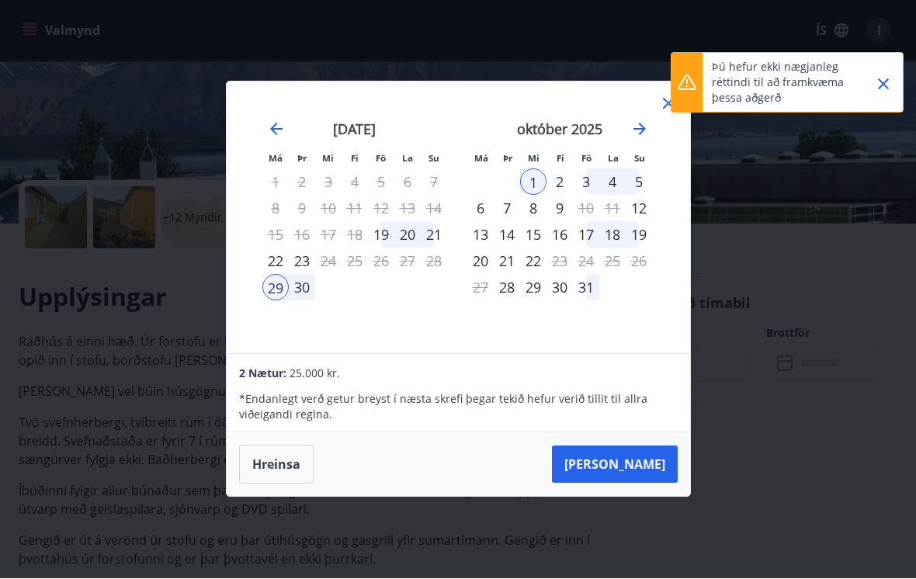
click at [660, 112] on icon at bounding box center [668, 104] width 19 height 19
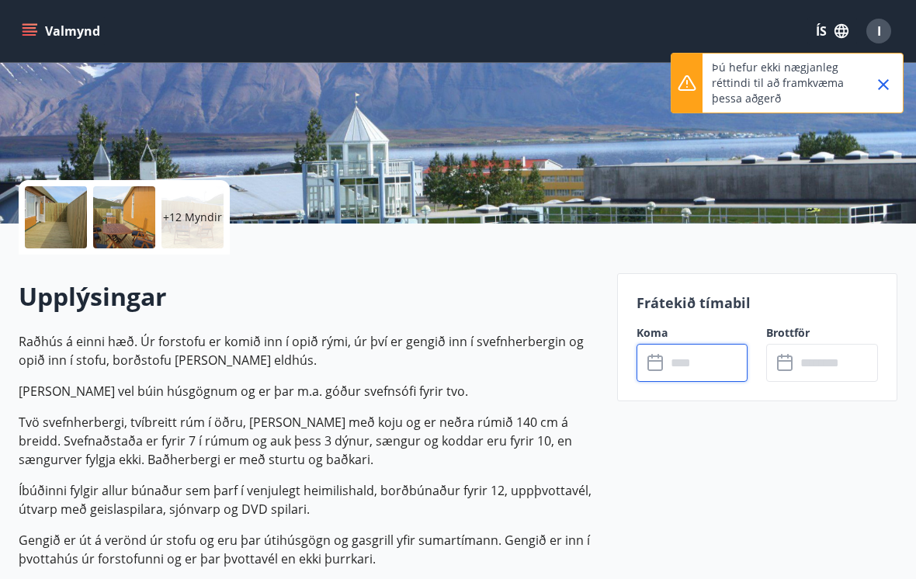
click at [890, 88] on icon "Close" at bounding box center [883, 84] width 19 height 19
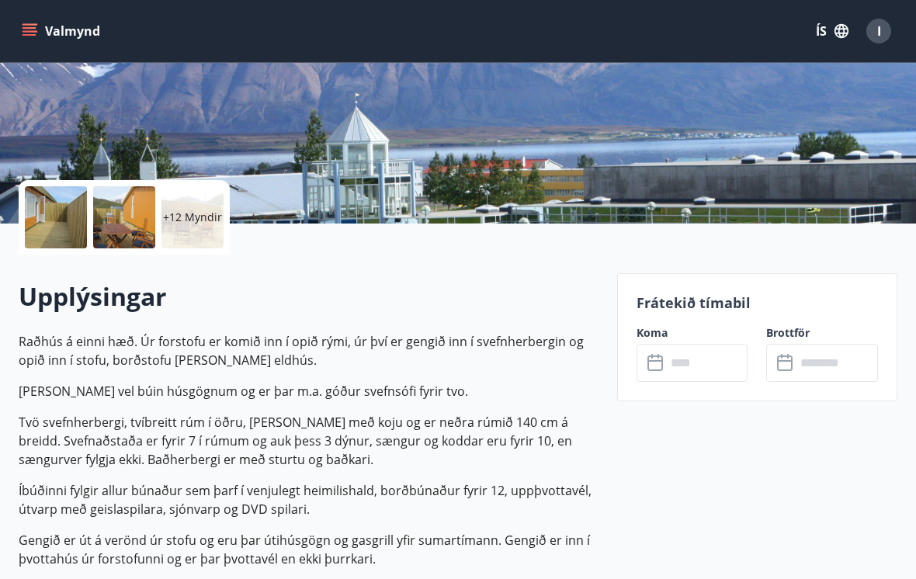
click at [876, 37] on div "I" at bounding box center [878, 31] width 25 height 25
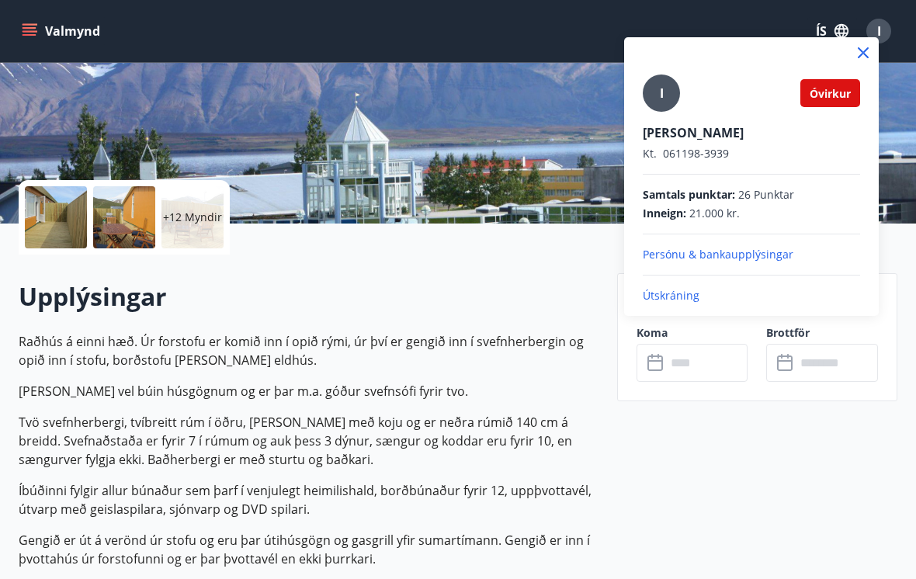
click at [822, 99] on span "Óvirkur" at bounding box center [830, 93] width 41 height 15
click at [649, 86] on div "I" at bounding box center [661, 93] width 37 height 37
click at [649, 114] on input "I" at bounding box center [748, 122] width 211 height 16
click at [826, 102] on div "Óvirkur" at bounding box center [830, 93] width 60 height 28
click at [556, 487] on div at bounding box center [458, 289] width 916 height 579
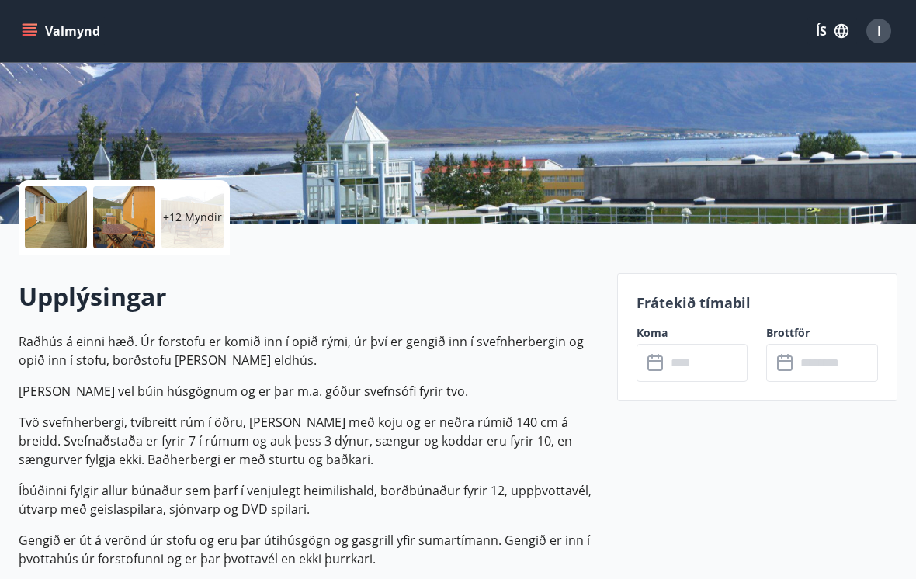
scroll to position [201, 0]
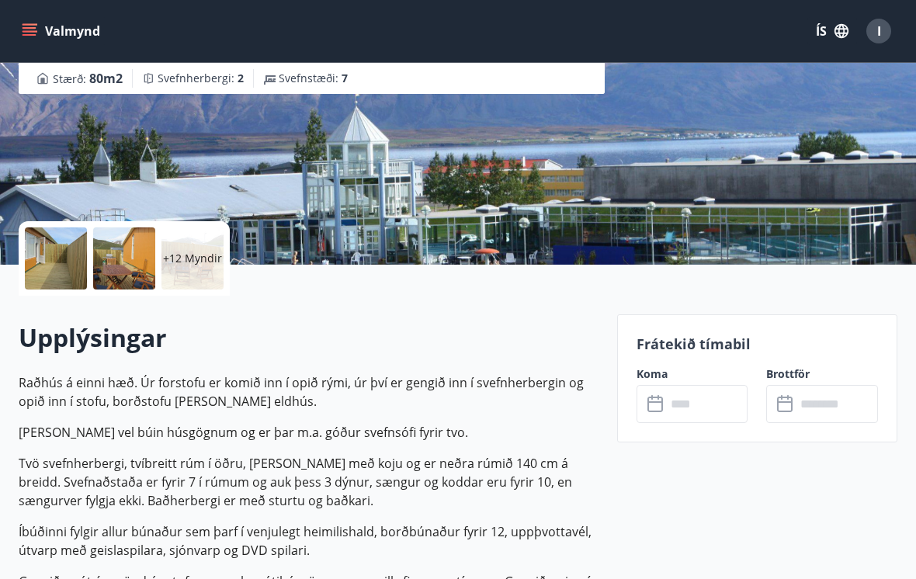
click at [23, 23] on icon "menu" at bounding box center [30, 31] width 16 height 16
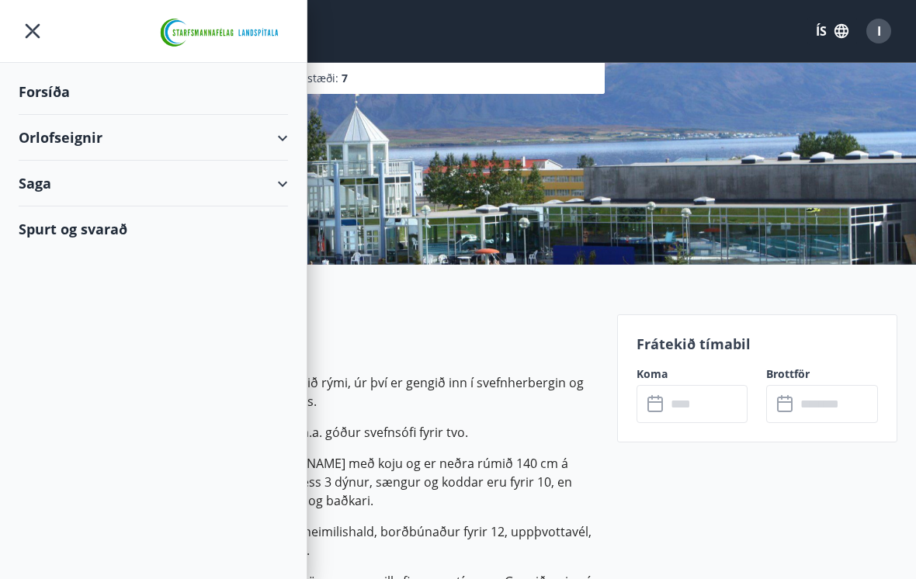
click at [31, 90] on div "Forsíða" at bounding box center [153, 92] width 269 height 46
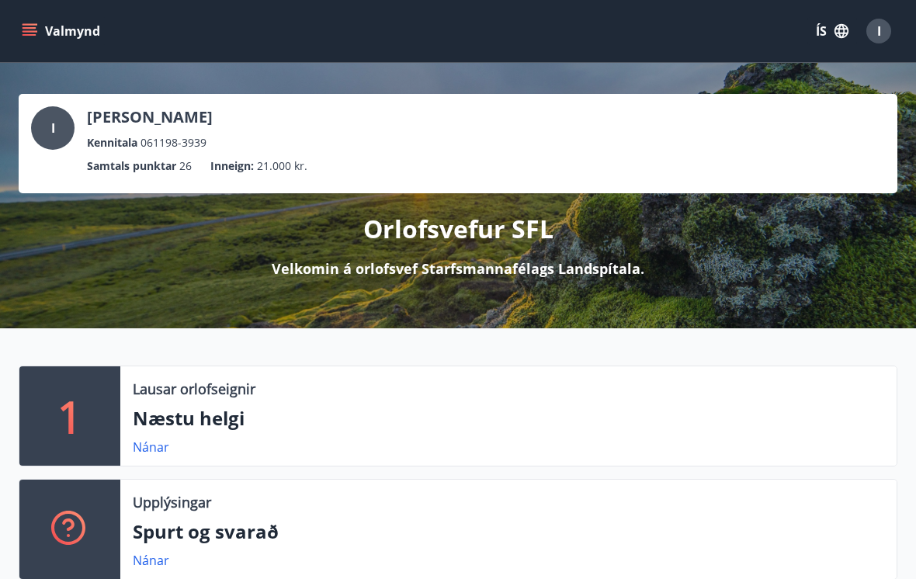
click at [520, 161] on ul "Samtals punktar 26 Inneign : 21.000 kr." at bounding box center [458, 165] width 854 height 29
